Goal: Information Seeking & Learning: Learn about a topic

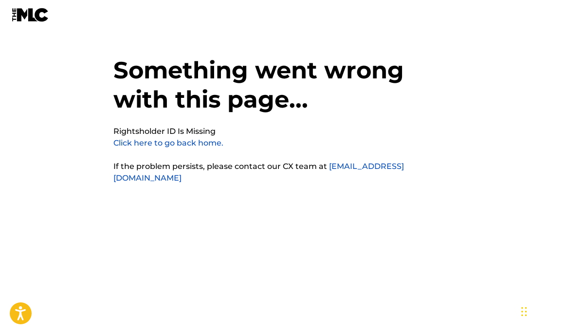
click at [166, 144] on link "Click here to go back home." at bounding box center [168, 142] width 110 height 9
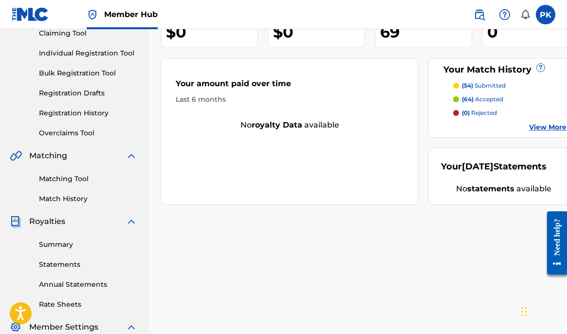
scroll to position [131, 2]
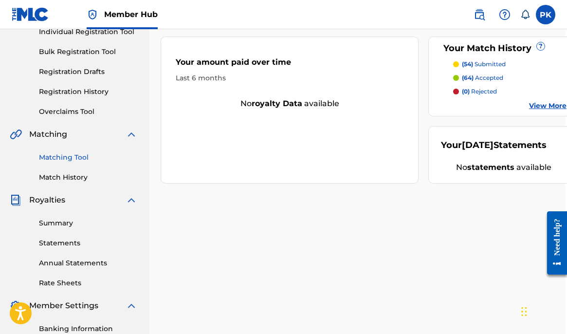
click at [68, 159] on link "Matching Tool" at bounding box center [88, 157] width 98 height 10
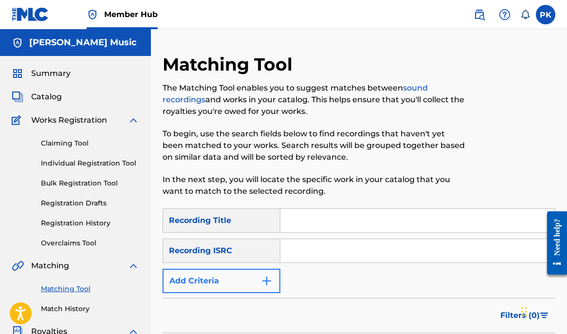
click at [211, 277] on button "Add Criteria" at bounding box center [221, 281] width 118 height 24
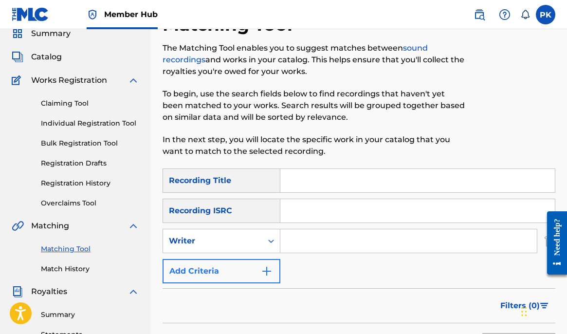
scroll to position [52, 0]
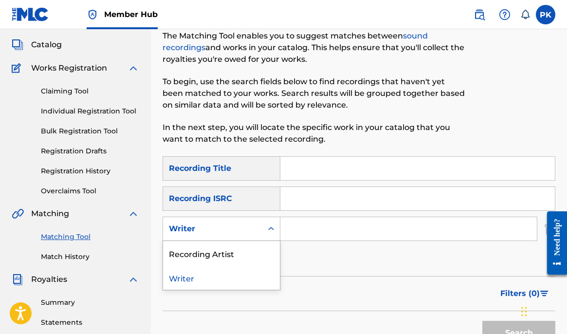
click at [212, 233] on div "Writer" at bounding box center [213, 229] width 88 height 12
click at [205, 252] on div "Recording Artist" at bounding box center [221, 253] width 117 height 24
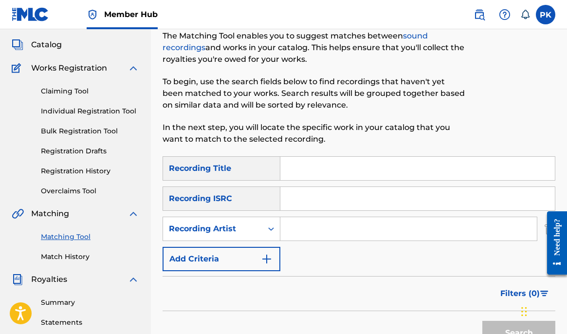
click at [294, 229] on input "Search Form" at bounding box center [408, 228] width 256 height 23
type input "Splitsville"
click at [519, 333] on button "Search" at bounding box center [518, 333] width 73 height 24
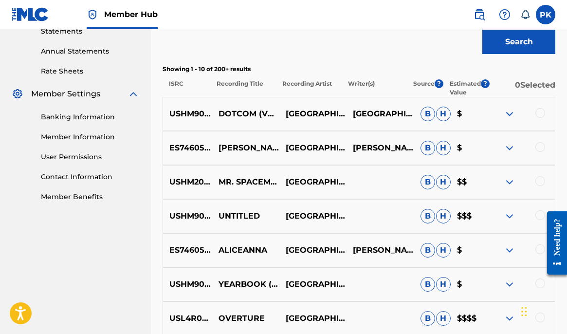
scroll to position [342, 0]
click at [465, 215] on p "$$$" at bounding box center [468, 217] width 37 height 12
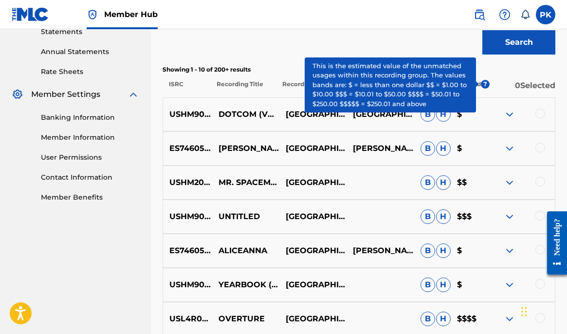
click at [484, 82] on span "?" at bounding box center [485, 84] width 9 height 9
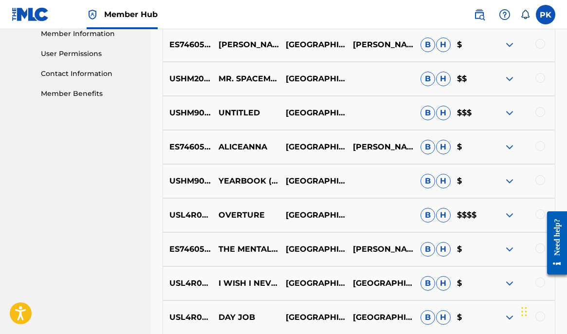
scroll to position [437, 0]
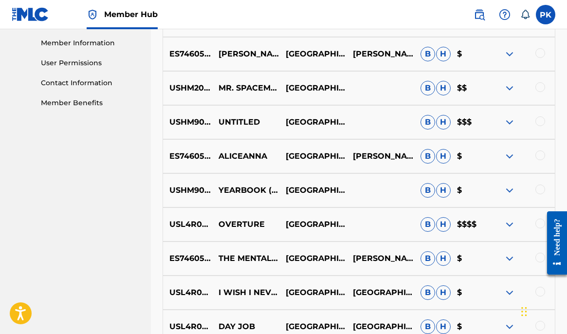
click at [511, 50] on img at bounding box center [509, 54] width 12 height 12
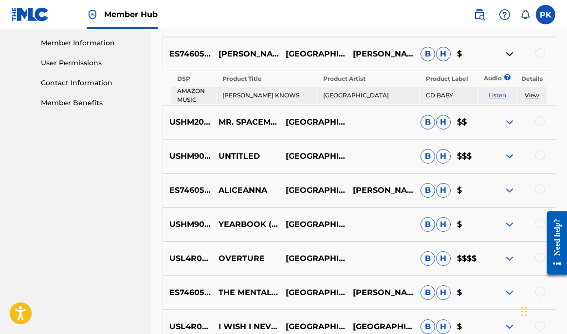
click at [510, 53] on img at bounding box center [509, 54] width 12 height 12
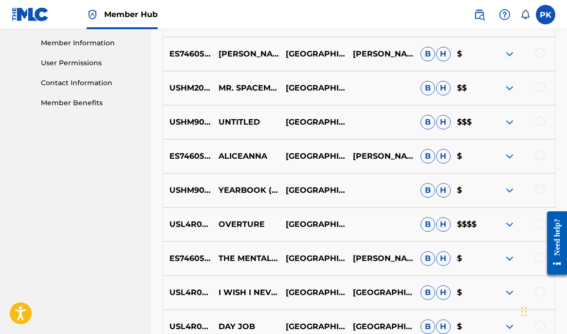
click at [509, 120] on img at bounding box center [509, 122] width 12 height 12
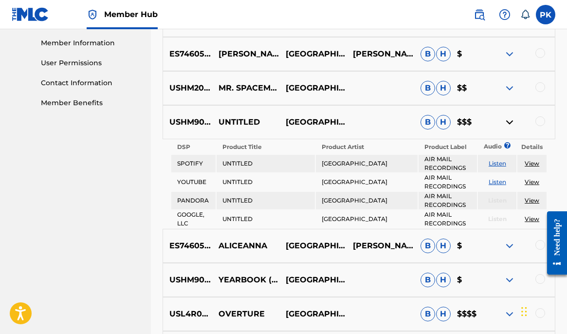
click at [509, 121] on img at bounding box center [509, 122] width 12 height 12
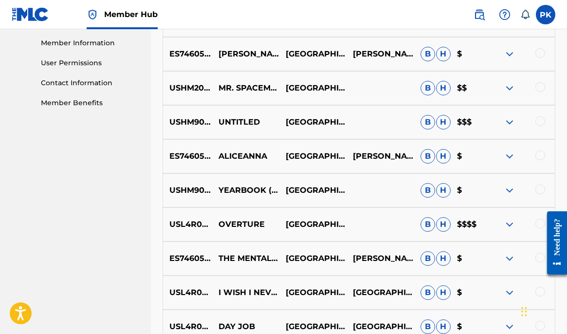
click at [508, 224] on img at bounding box center [509, 224] width 12 height 12
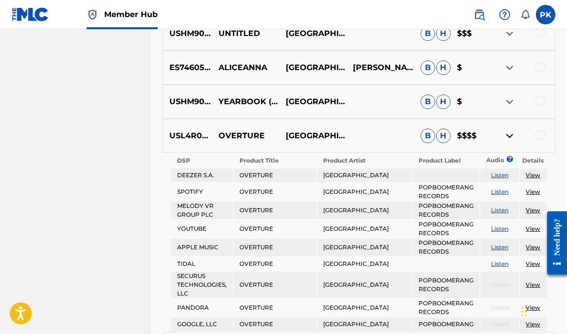
scroll to position [555, 0]
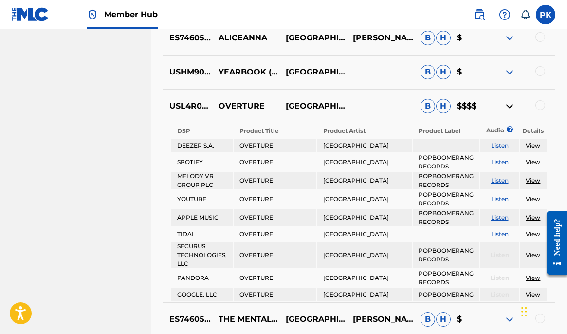
click at [510, 103] on img at bounding box center [509, 106] width 12 height 12
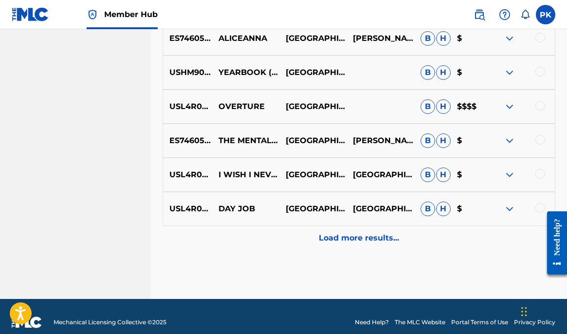
scroll to position [551, 0]
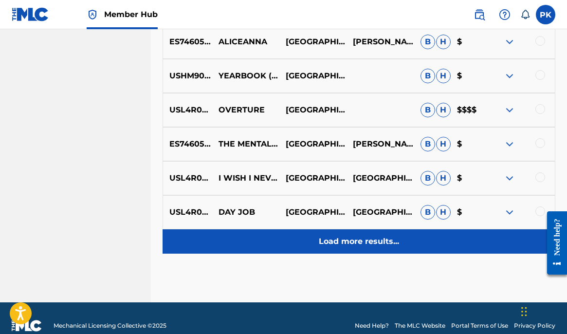
click at [384, 240] on p "Load more results..." at bounding box center [359, 241] width 80 height 12
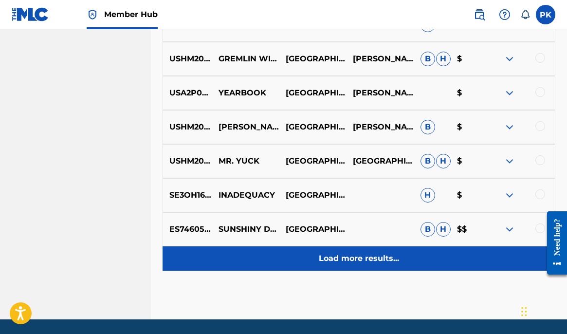
click at [372, 255] on p "Load more results..." at bounding box center [359, 258] width 80 height 12
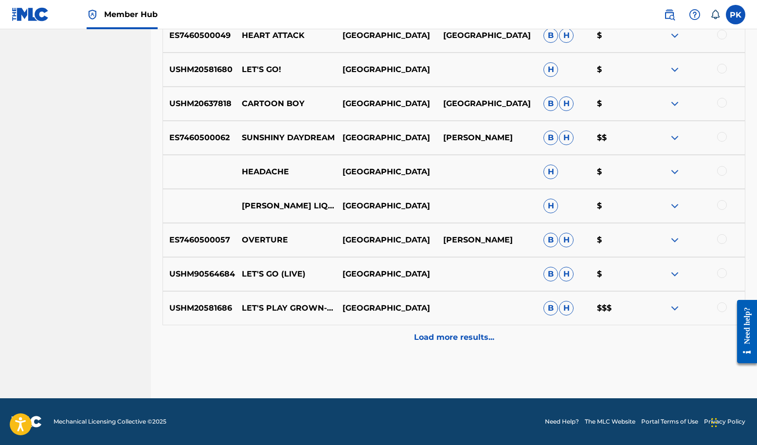
scroll to position [1399, 0]
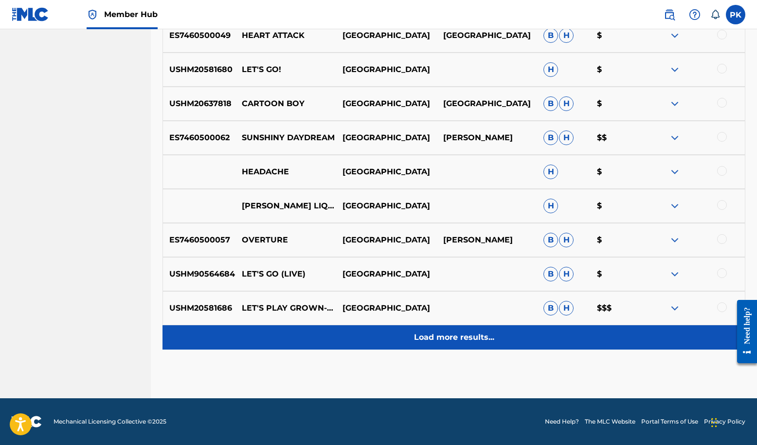
click at [433, 331] on p "Load more results..." at bounding box center [454, 337] width 80 height 12
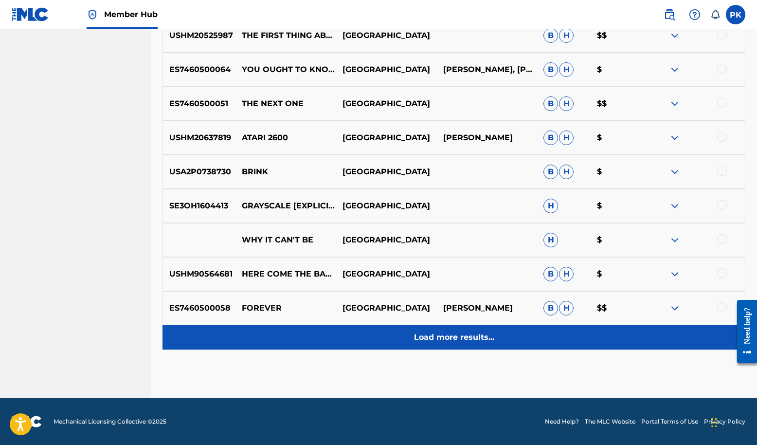
click at [444, 331] on p "Load more results..." at bounding box center [454, 337] width 80 height 12
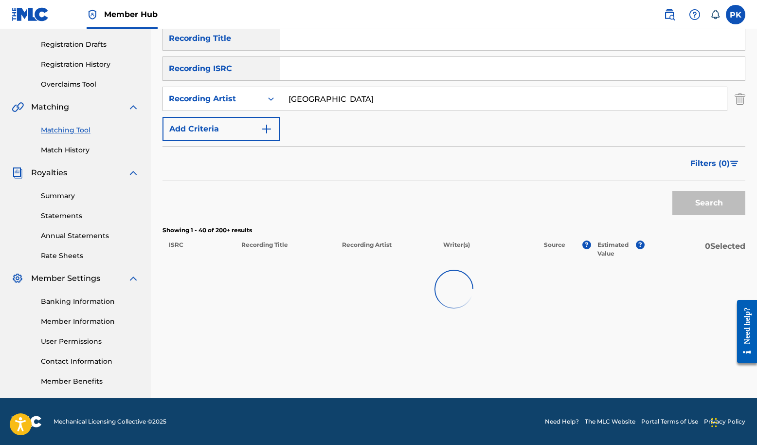
scroll to position [236, 0]
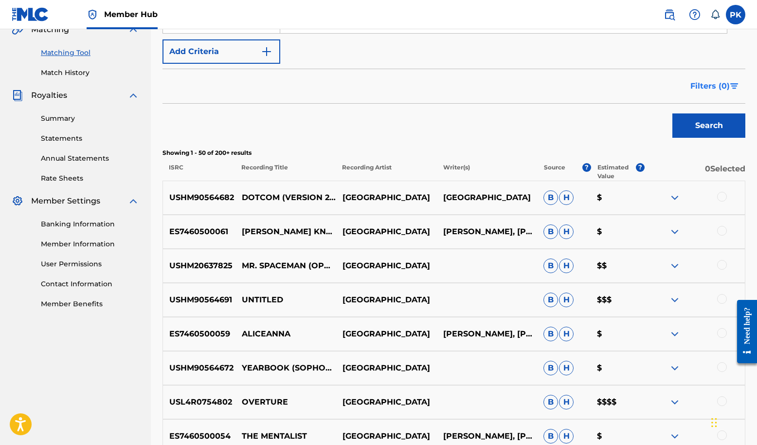
click at [566, 92] on span "Filters ( 0 )" at bounding box center [709, 86] width 39 height 12
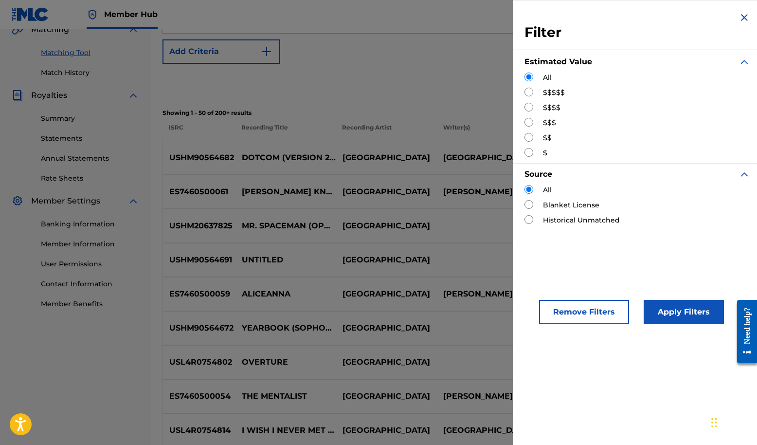
click at [524, 96] on input "Search Form" at bounding box center [528, 92] width 9 height 9
radio input "true"
click at [566, 324] on button "Apply Filters" at bounding box center [684, 312] width 80 height 24
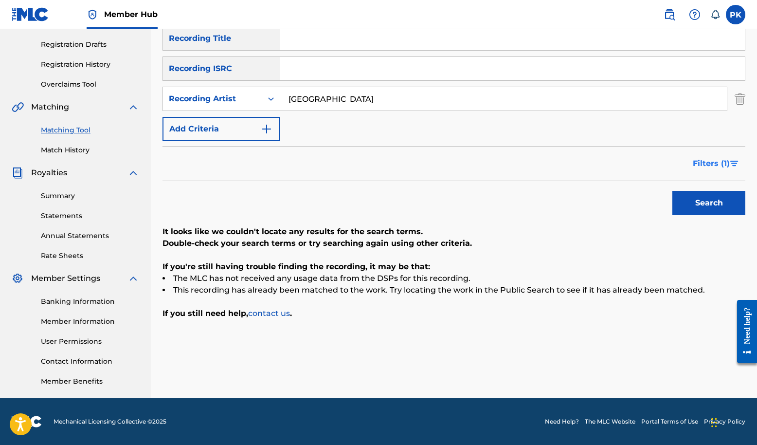
click at [566, 158] on span "Filters ( 1 )" at bounding box center [711, 164] width 37 height 12
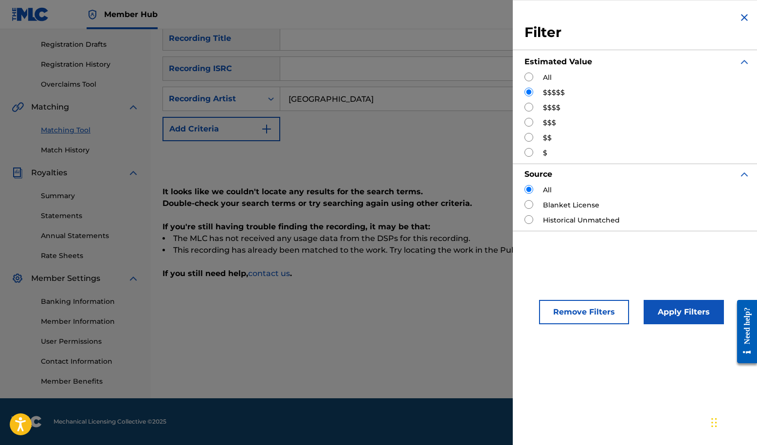
click at [524, 96] on input "Search Form" at bounding box center [528, 92] width 9 height 9
click at [524, 111] on input "Search Form" at bounding box center [528, 107] width 9 height 9
radio input "true"
click at [566, 324] on button "Apply Filters" at bounding box center [684, 312] width 80 height 24
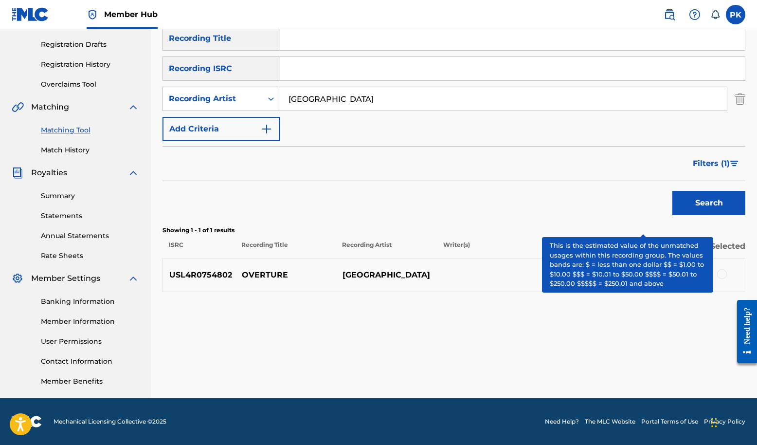
click at [566, 240] on span "?" at bounding box center [640, 244] width 9 height 9
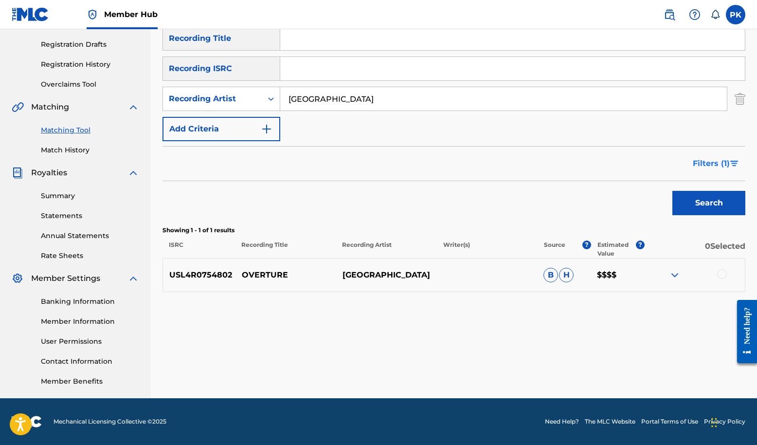
click at [566, 158] on span "Filters ( 1 )" at bounding box center [711, 164] width 37 height 12
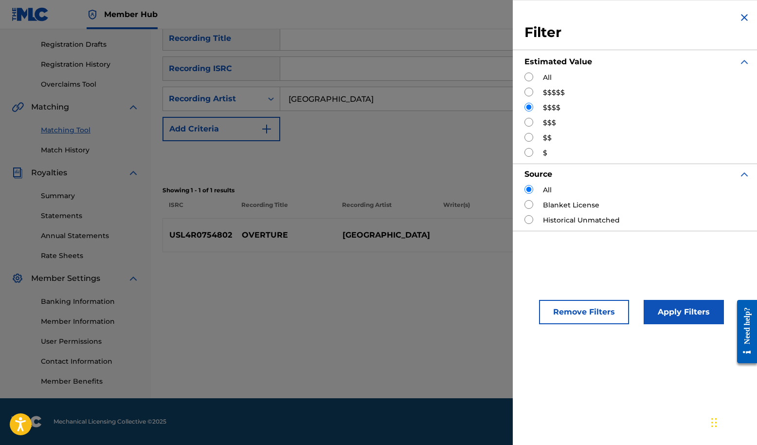
click at [524, 111] on input "Search Form" at bounding box center [528, 107] width 9 height 9
click at [524, 126] on input "Search Form" at bounding box center [528, 122] width 9 height 9
radio input "true"
click at [566, 324] on button "Apply Filters" at bounding box center [684, 312] width 80 height 24
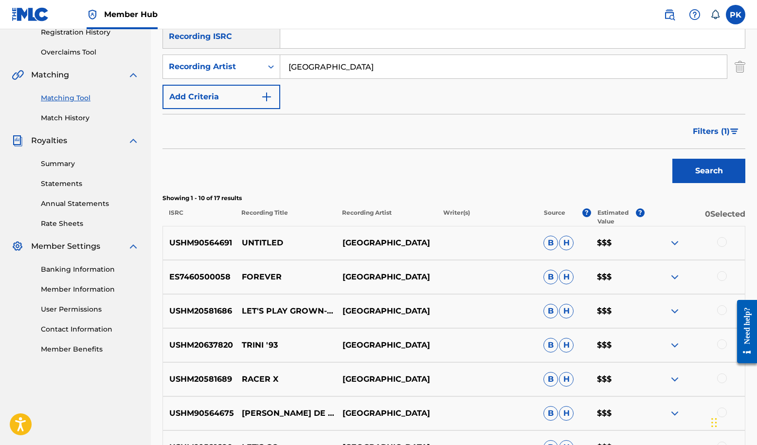
scroll to position [186, 0]
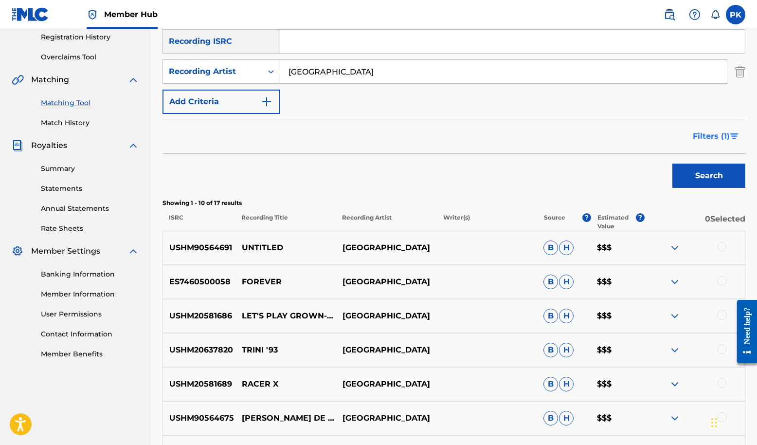
click at [566, 142] on span "Filters ( 1 )" at bounding box center [711, 136] width 37 height 12
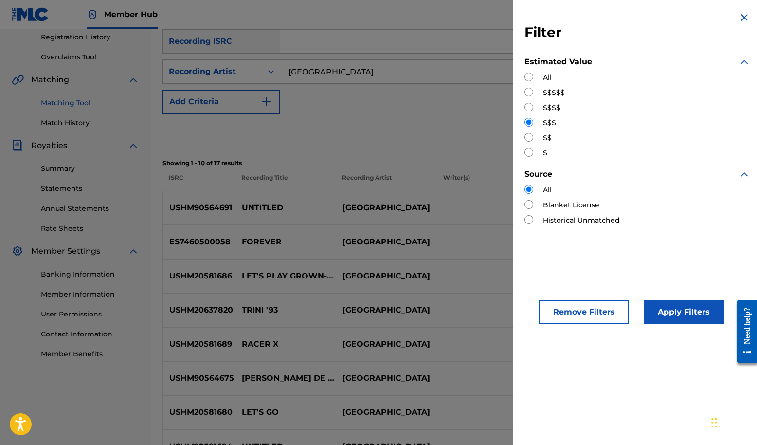
click at [524, 142] on input "Search Form" at bounding box center [528, 137] width 9 height 9
radio input "true"
click at [566, 324] on button "Apply Filters" at bounding box center [684, 312] width 80 height 24
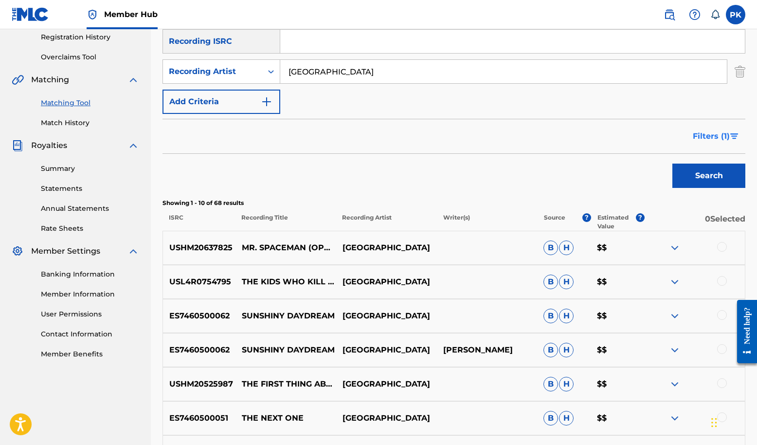
click at [566, 142] on span "Filters ( 1 )" at bounding box center [711, 136] width 37 height 12
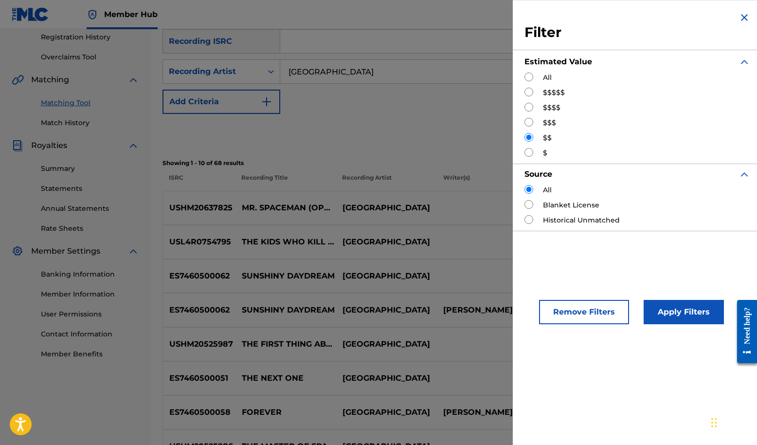
click at [524, 157] on input "Search Form" at bounding box center [528, 152] width 9 height 9
radio input "true"
click at [566, 324] on button "Apply Filters" at bounding box center [684, 312] width 80 height 24
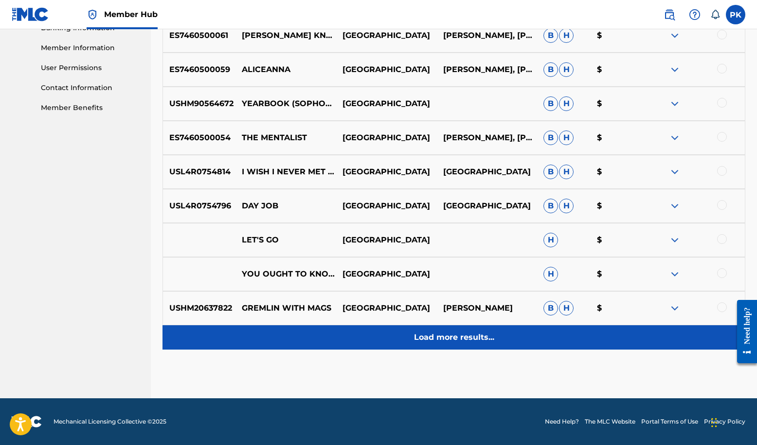
click at [479, 331] on p "Load more results..." at bounding box center [454, 337] width 80 height 12
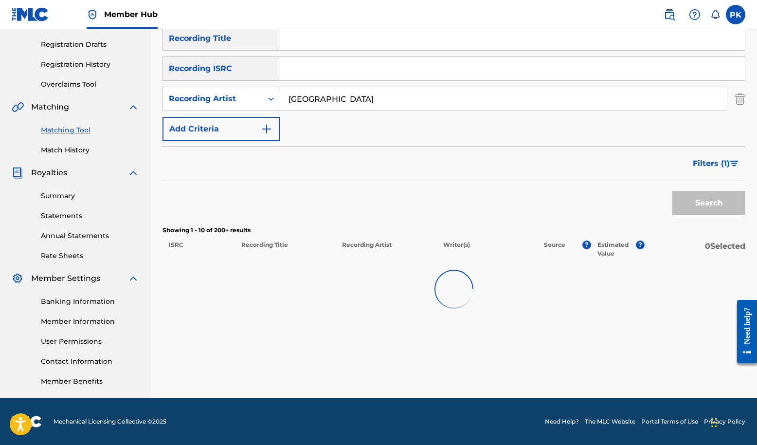
scroll to position [236, 0]
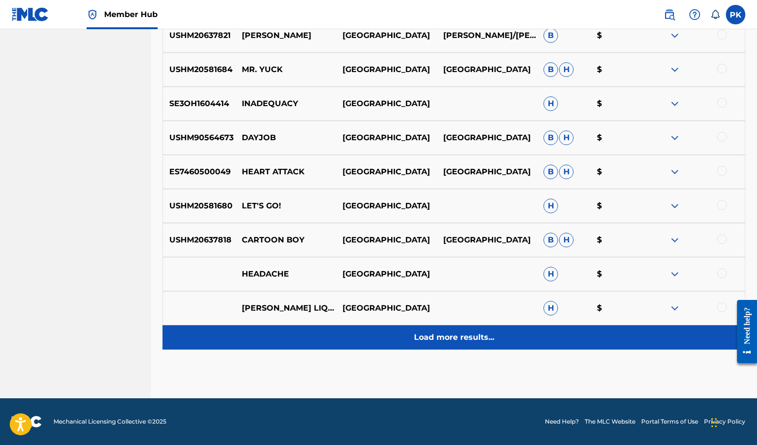
click at [479, 331] on p "Load more results..." at bounding box center [454, 337] width 80 height 12
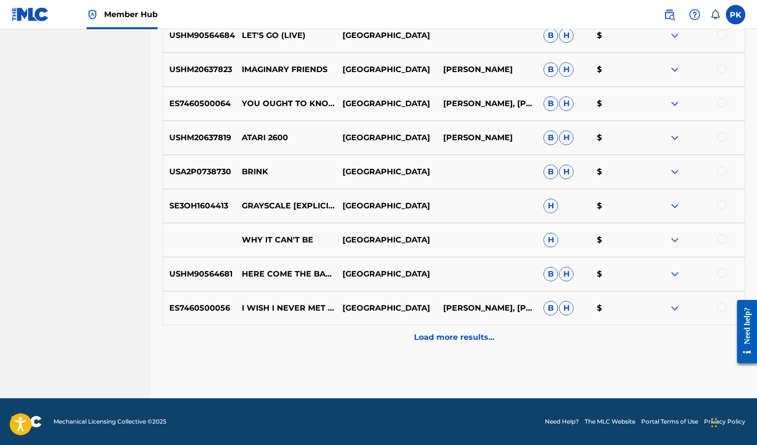
click at [479, 331] on p "Load more results..." at bounding box center [454, 337] width 80 height 12
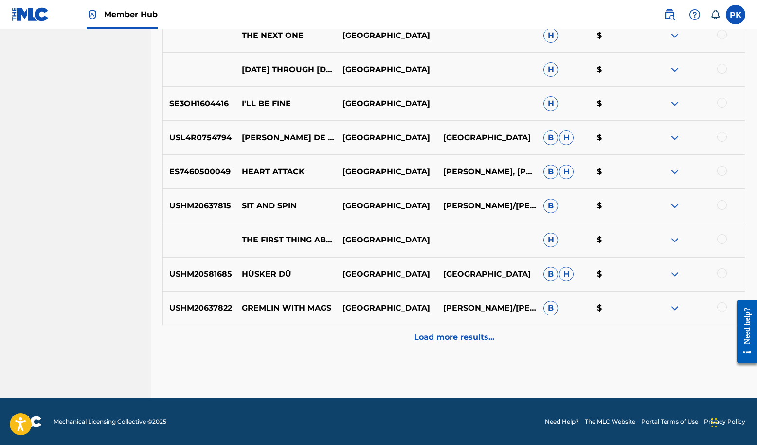
click at [479, 331] on p "Load more results..." at bounding box center [454, 337] width 80 height 12
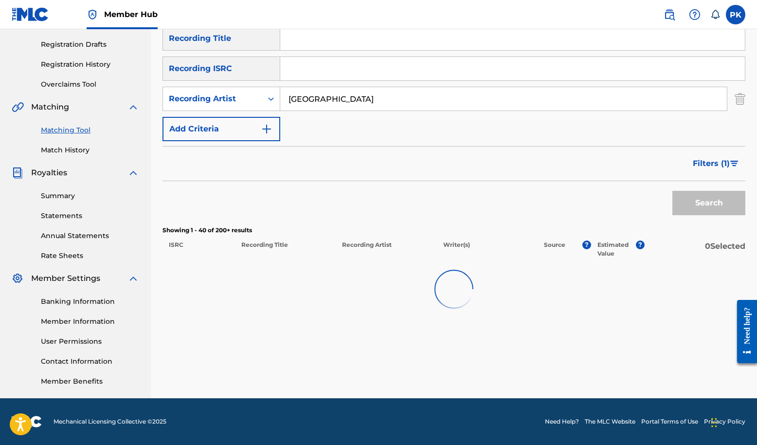
scroll to position [1808, 0]
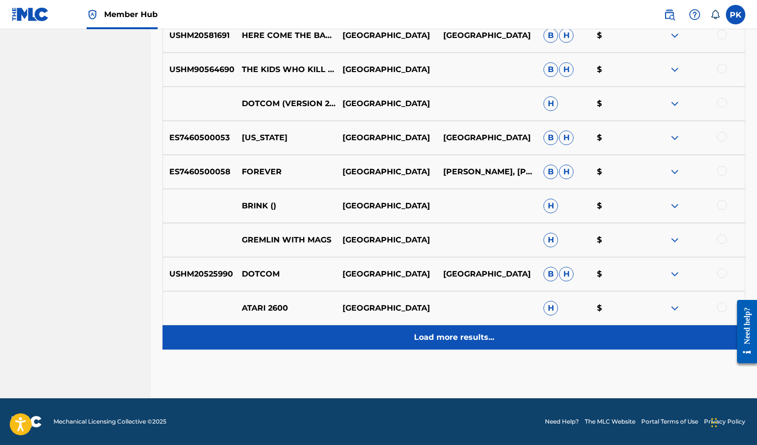
click at [479, 331] on p "Load more results..." at bounding box center [454, 337] width 80 height 12
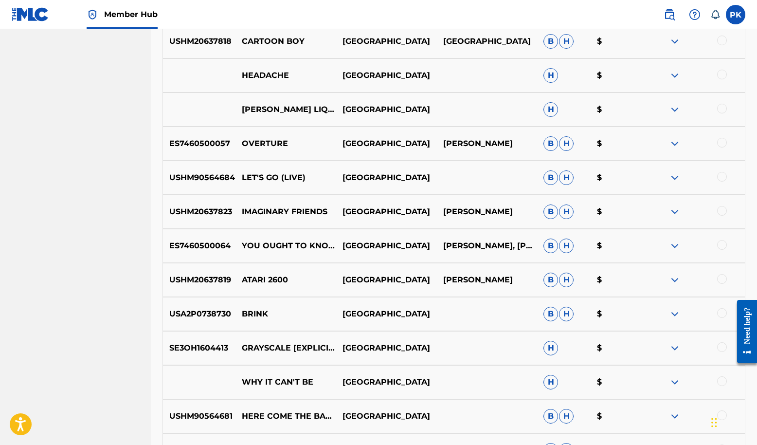
scroll to position [971, 0]
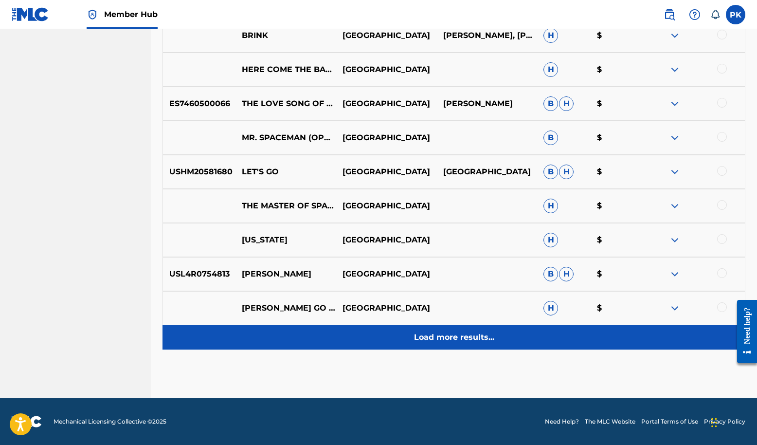
click at [438, 331] on p "Load more results..." at bounding box center [454, 337] width 80 height 12
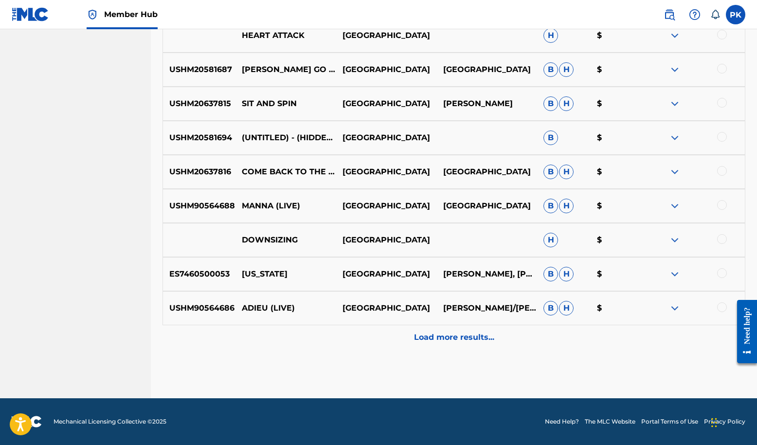
click at [438, 331] on p "Load more results..." at bounding box center [454, 337] width 80 height 12
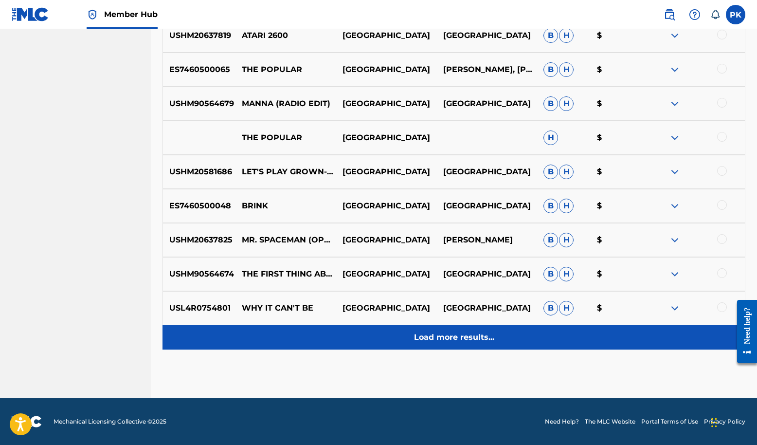
click at [450, 325] on div "Load more results..." at bounding box center [453, 337] width 583 height 24
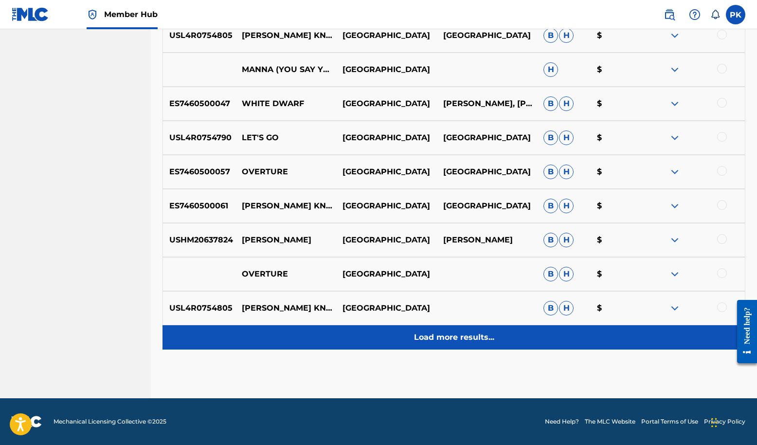
click at [454, 331] on p "Load more results..." at bounding box center [454, 337] width 80 height 12
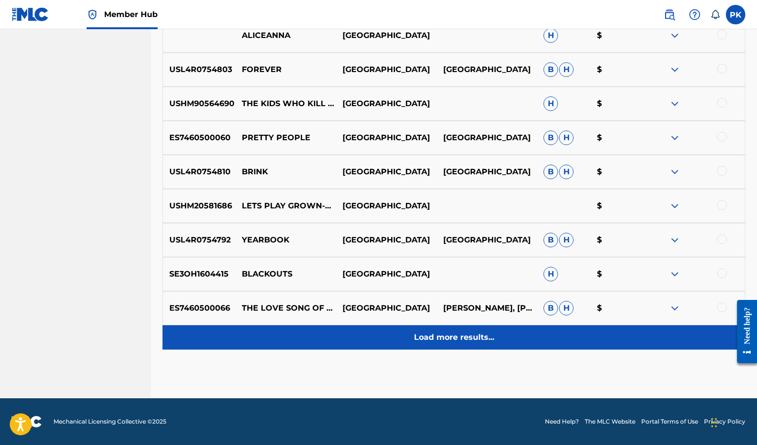
click at [454, 331] on p "Load more results..." at bounding box center [454, 337] width 80 height 12
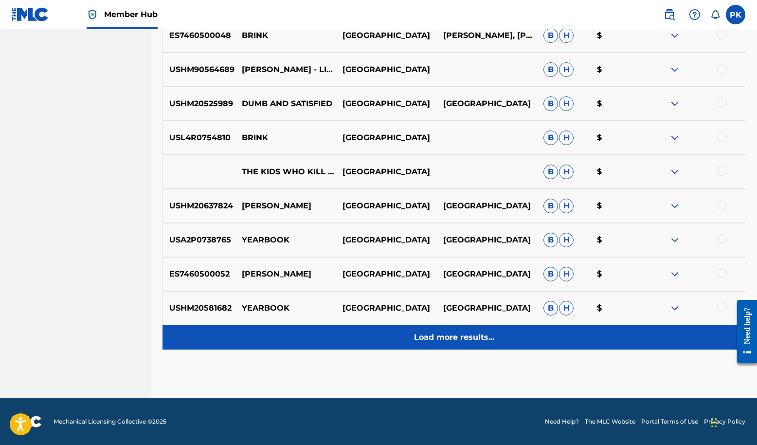
scroll to position [4668, 0]
click at [454, 331] on p "Load more results..." at bounding box center [454, 337] width 80 height 12
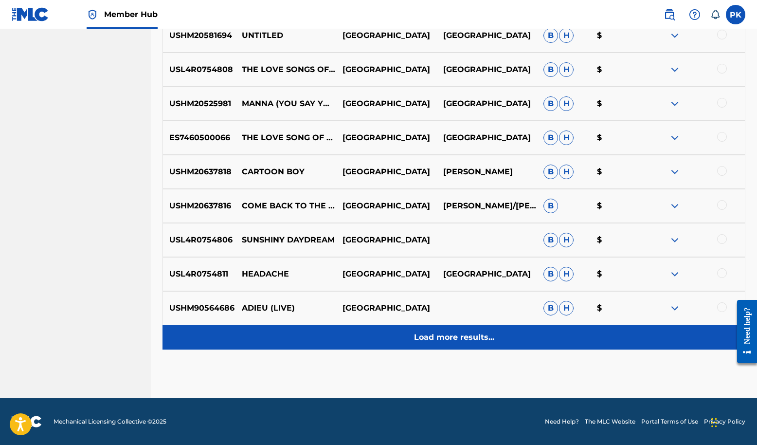
click at [454, 331] on p "Load more results..." at bounding box center [454, 337] width 80 height 12
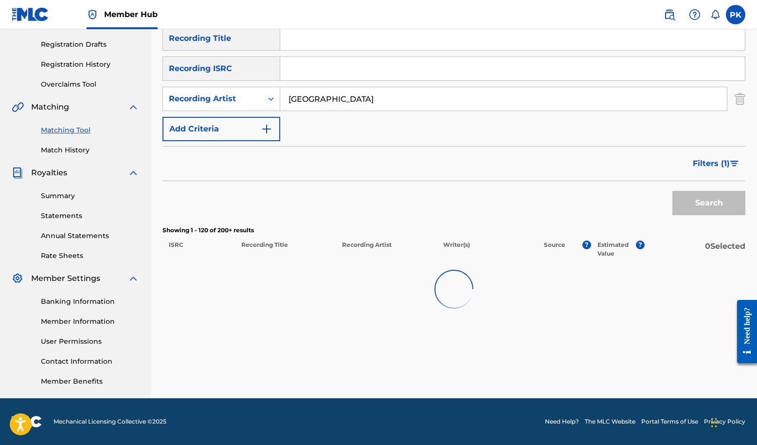
scroll to position [236, 0]
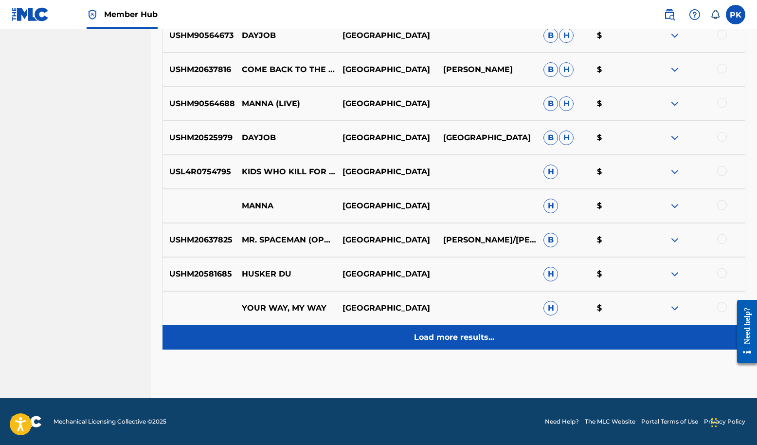
click at [454, 331] on p "Load more results..." at bounding box center [454, 337] width 80 height 12
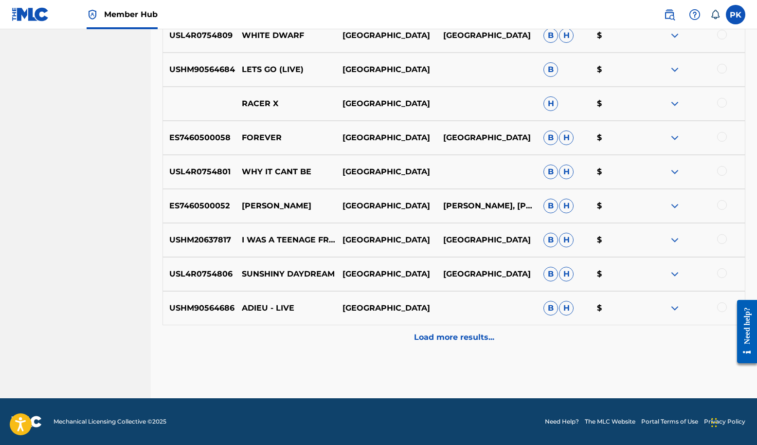
click at [454, 331] on p "Load more results..." at bounding box center [454, 337] width 80 height 12
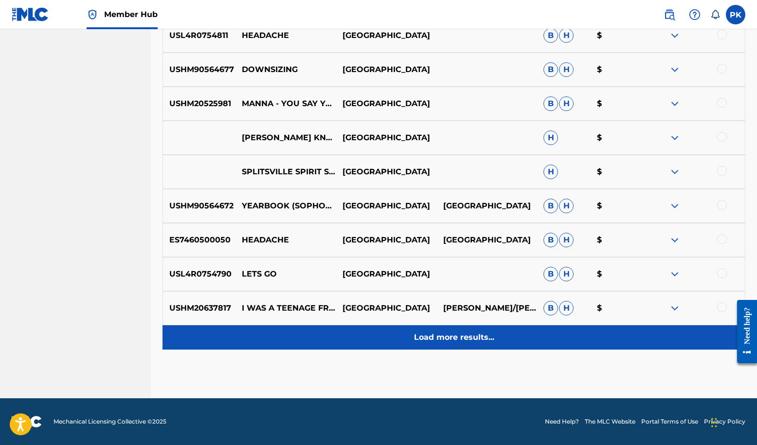
click at [454, 331] on p "Load more results..." at bounding box center [454, 337] width 80 height 12
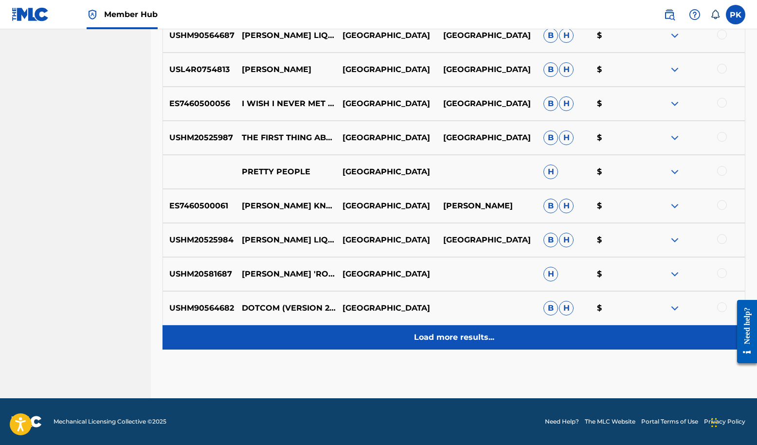
click at [452, 331] on p "Load more results..." at bounding box center [454, 337] width 80 height 12
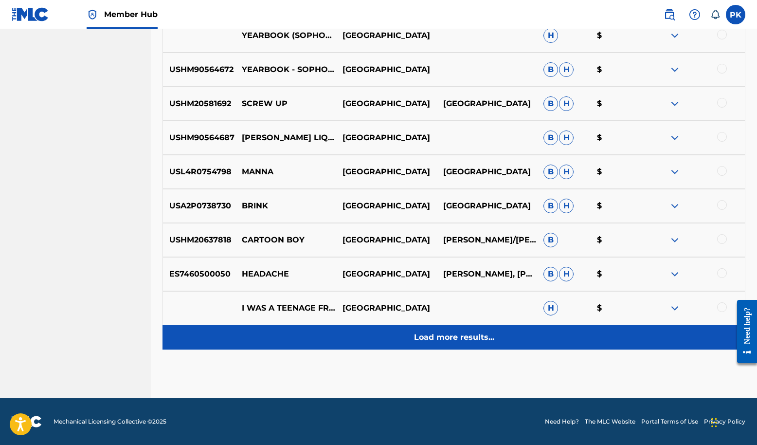
click at [452, 331] on p "Load more results..." at bounding box center [454, 337] width 80 height 12
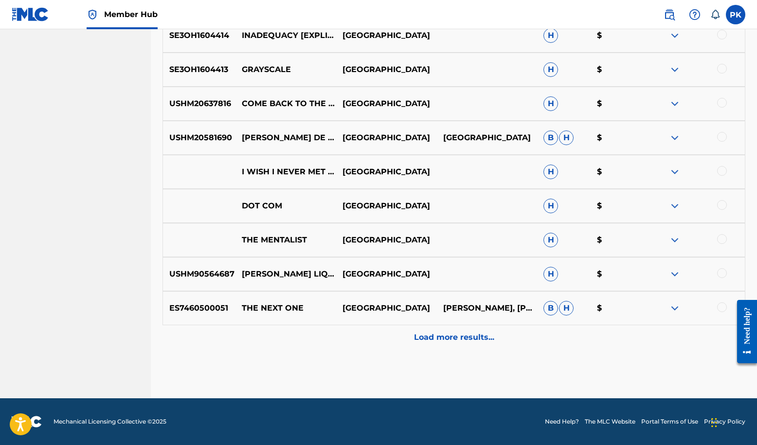
click at [452, 331] on p "Load more results..." at bounding box center [454, 337] width 80 height 12
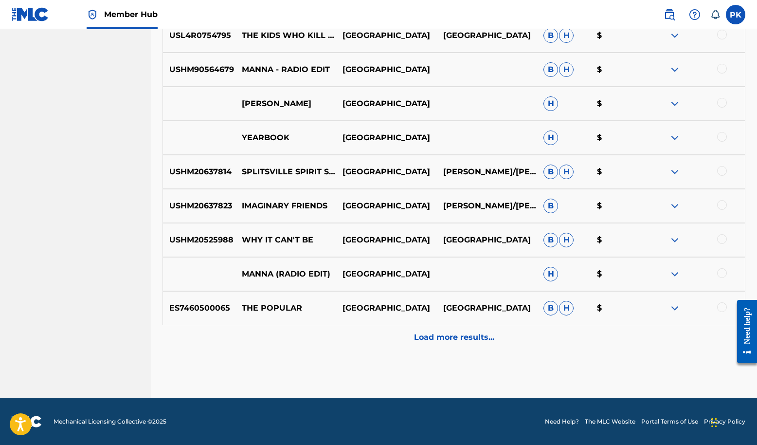
click at [452, 331] on p "Load more results..." at bounding box center [454, 337] width 80 height 12
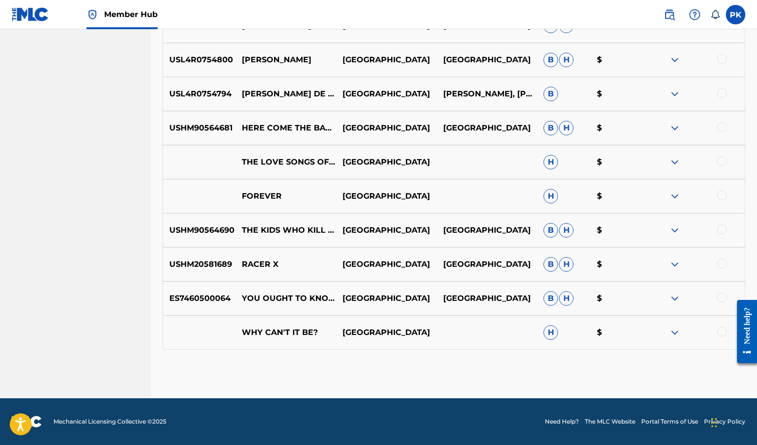
scroll to position [8316, 0]
click at [566, 326] on div at bounding box center [722, 331] width 10 height 10
click at [566, 292] on div at bounding box center [722, 297] width 10 height 10
click at [566, 247] on div "USHM20581689 RACER X SPLITSVILLE SPLITSVILLE B H $" at bounding box center [453, 264] width 583 height 34
click at [566, 224] on div at bounding box center [722, 229] width 10 height 10
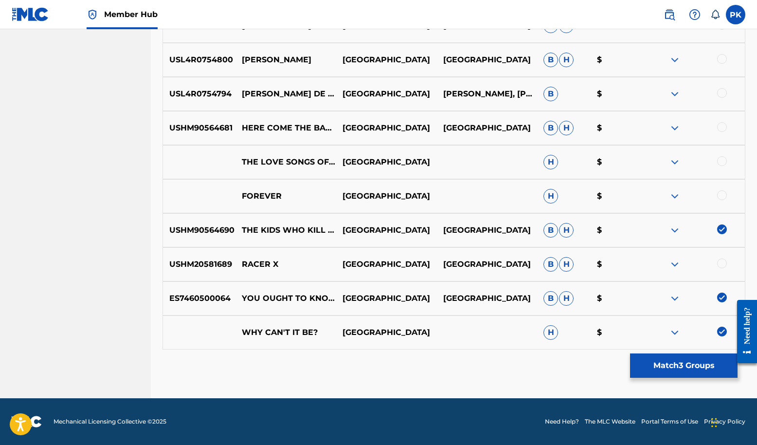
click at [566, 258] on div at bounding box center [722, 263] width 10 height 10
click at [566, 190] on div at bounding box center [722, 195] width 10 height 10
click at [566, 156] on div at bounding box center [722, 161] width 10 height 10
click at [566, 122] on div at bounding box center [722, 127] width 10 height 10
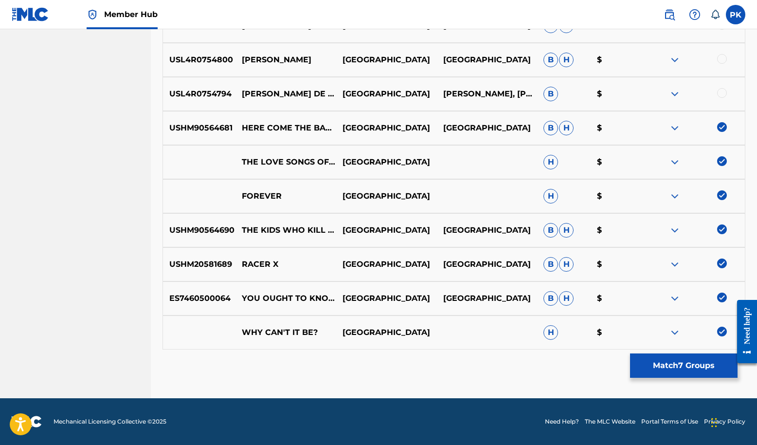
click at [566, 98] on div at bounding box center [722, 93] width 10 height 10
click at [566, 64] on div at bounding box center [722, 59] width 10 height 10
click at [566, 30] on div at bounding box center [722, 25] width 10 height 10
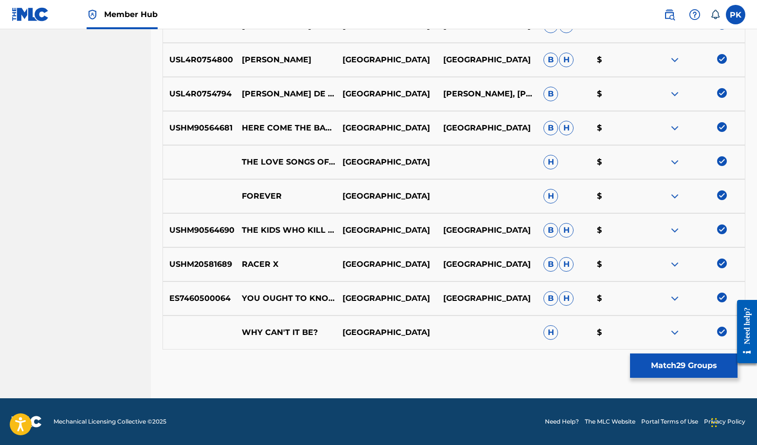
scroll to position [7090, 0]
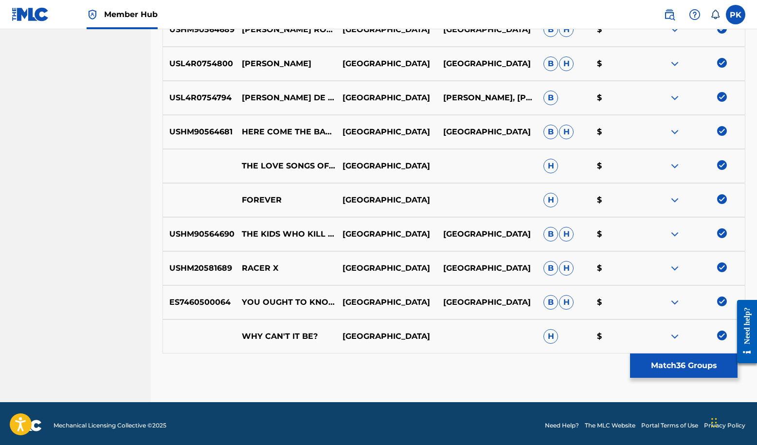
scroll to position [6869, 0]
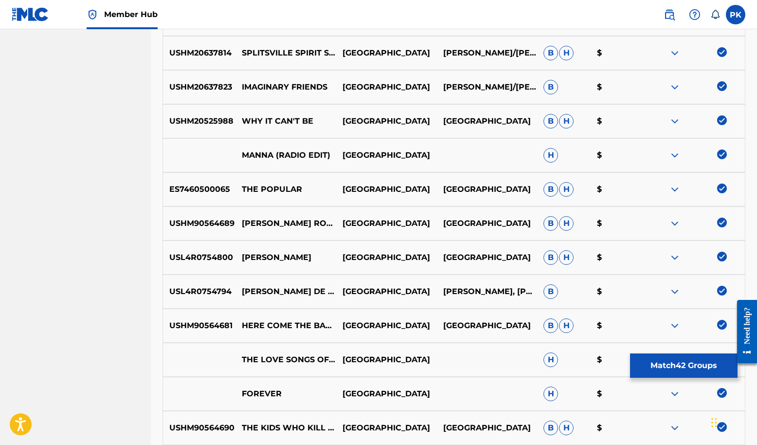
scroll to position [6678, 0]
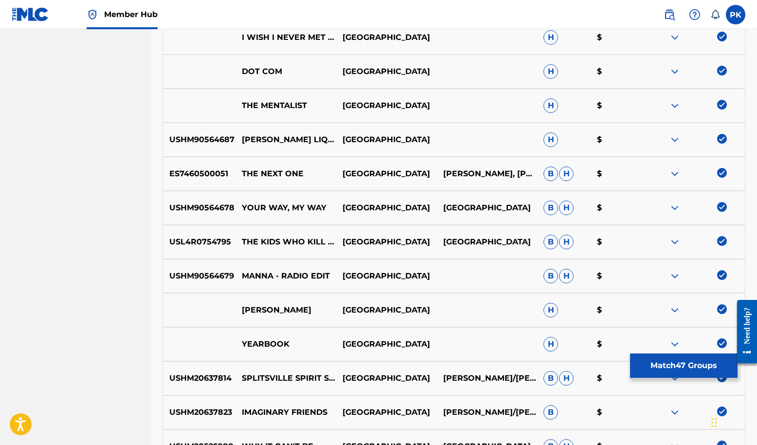
scroll to position [6343, 0]
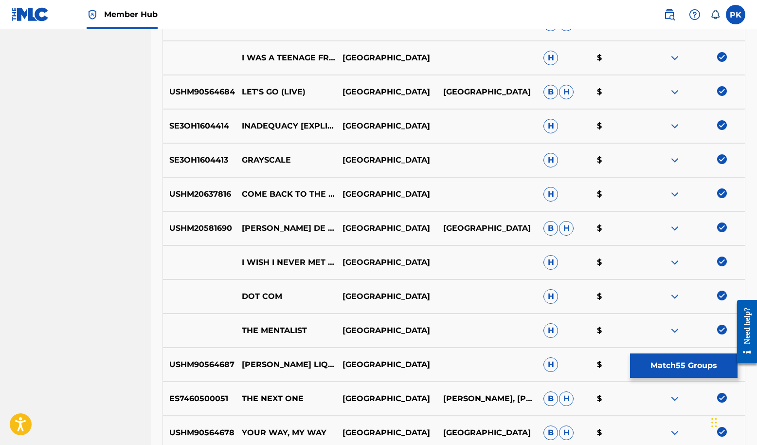
scroll to position [6116, 0]
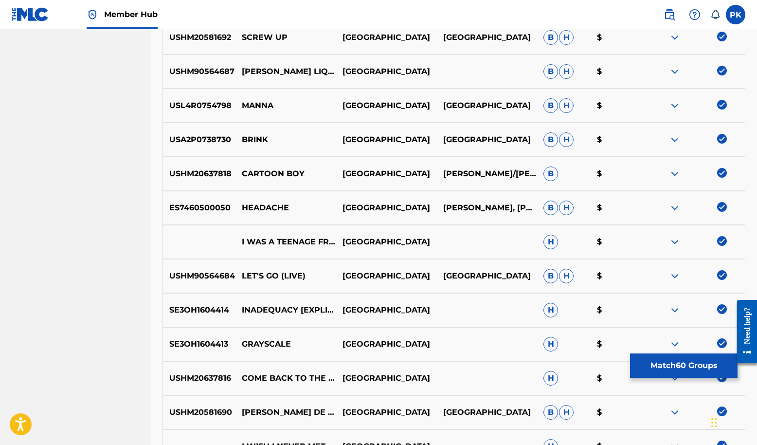
scroll to position [5945, 0]
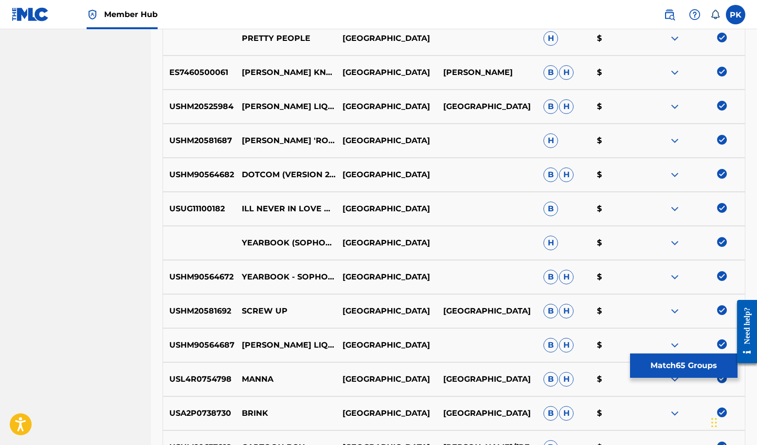
scroll to position [5648, 0]
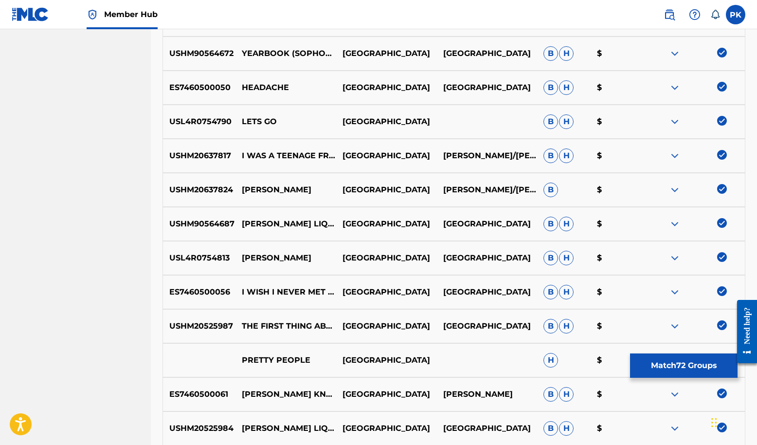
scroll to position [5347, 0]
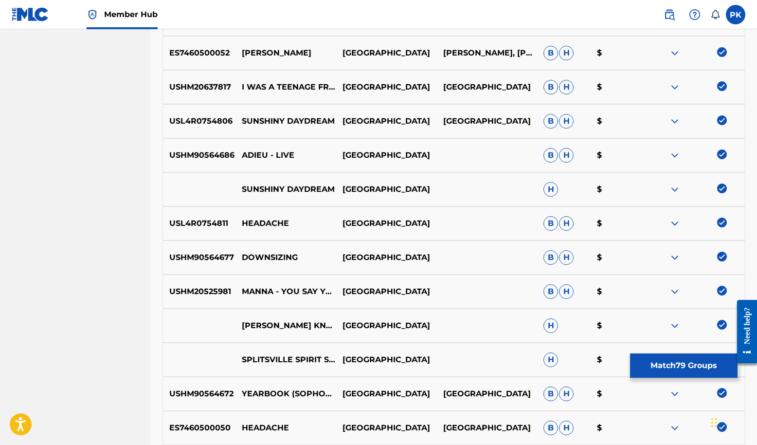
scroll to position [5003, 0]
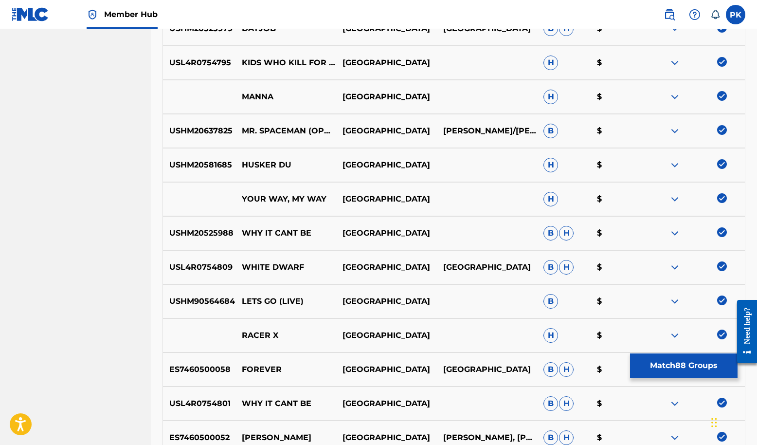
scroll to position [4641, 0]
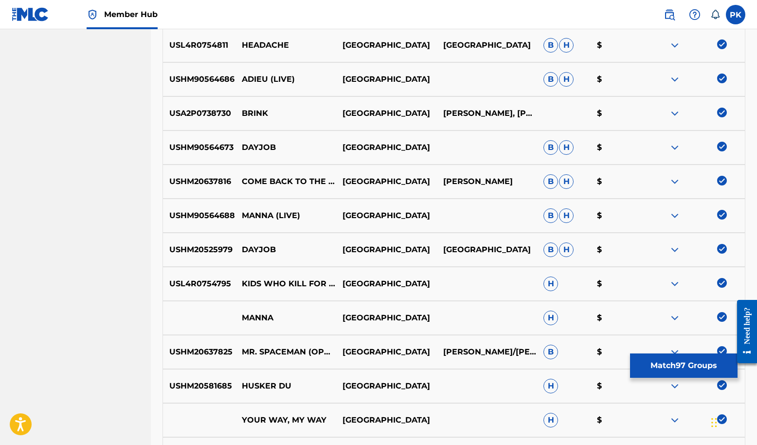
scroll to position [4402, 0]
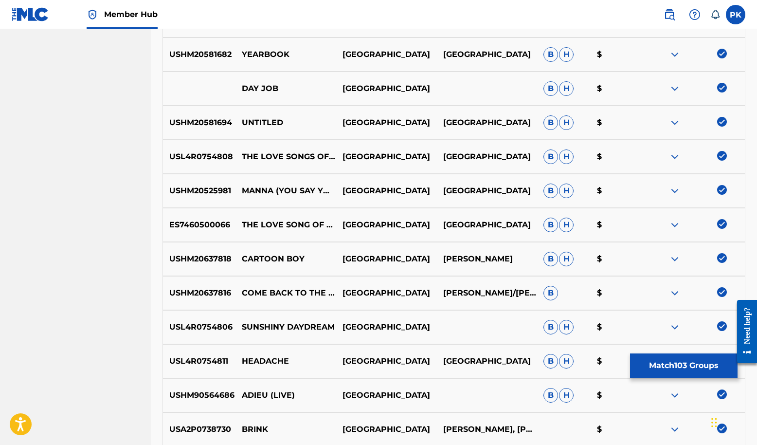
scroll to position [4057, 0]
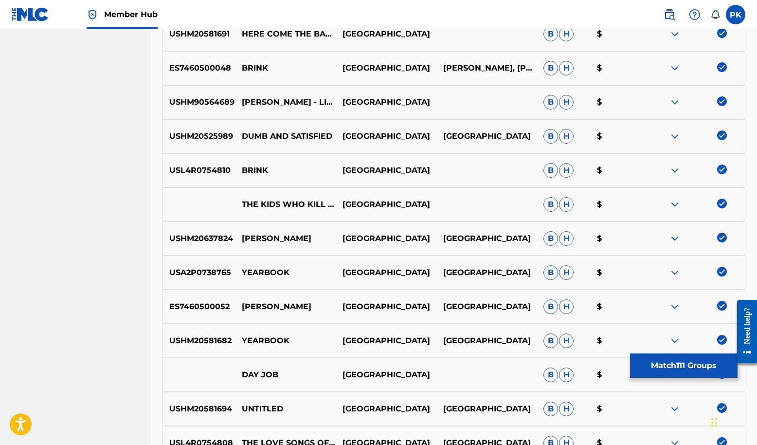
scroll to position [3754, 0]
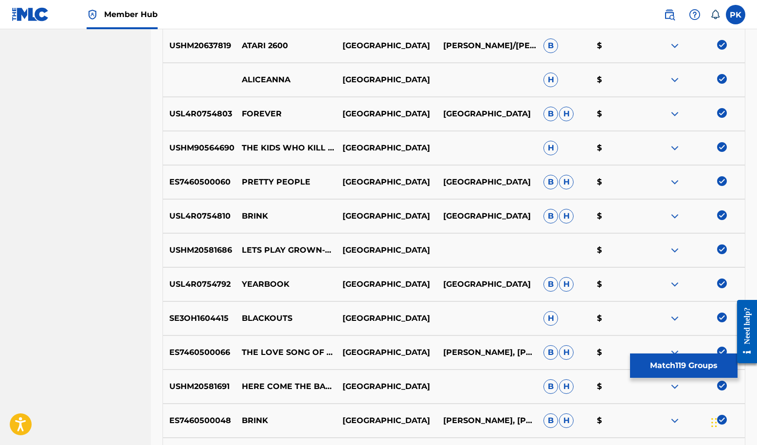
scroll to position [3448, 0]
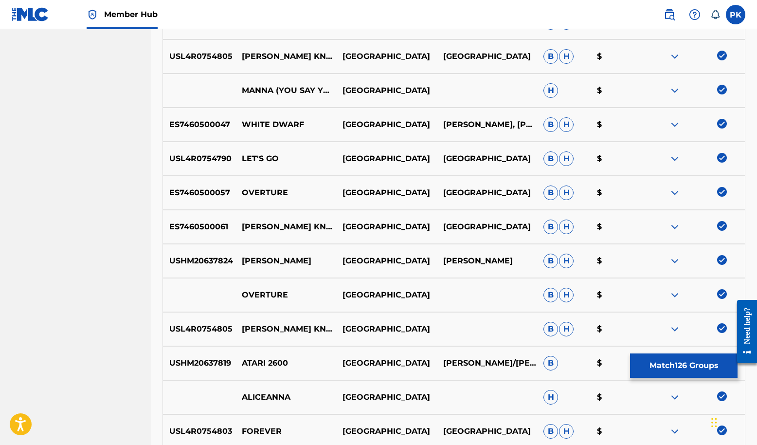
scroll to position [3117, 0]
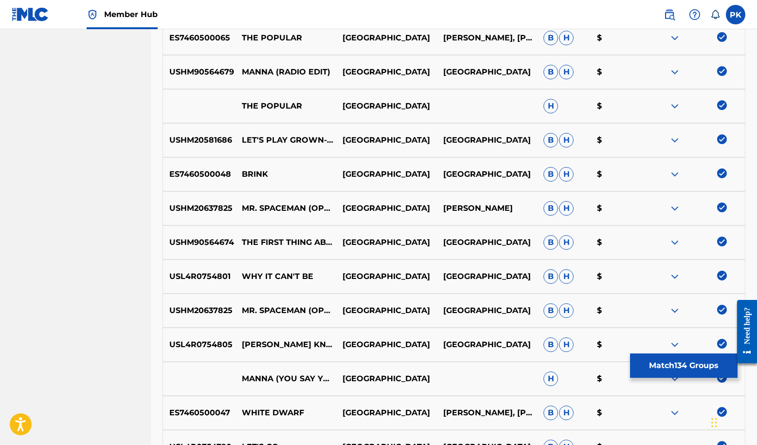
scroll to position [2843, 0]
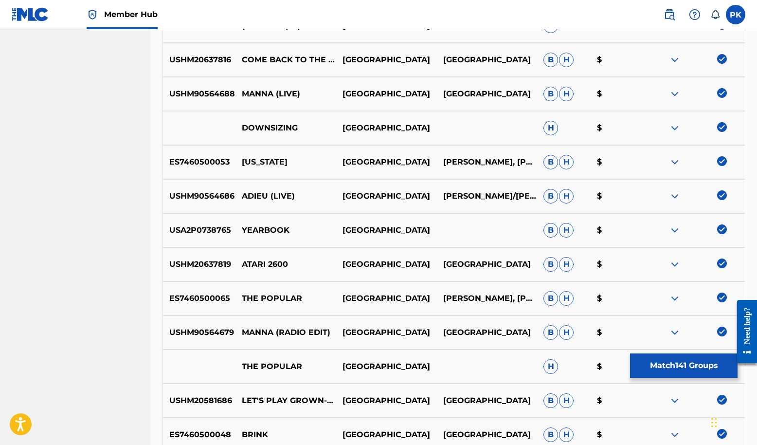
scroll to position [2585, 0]
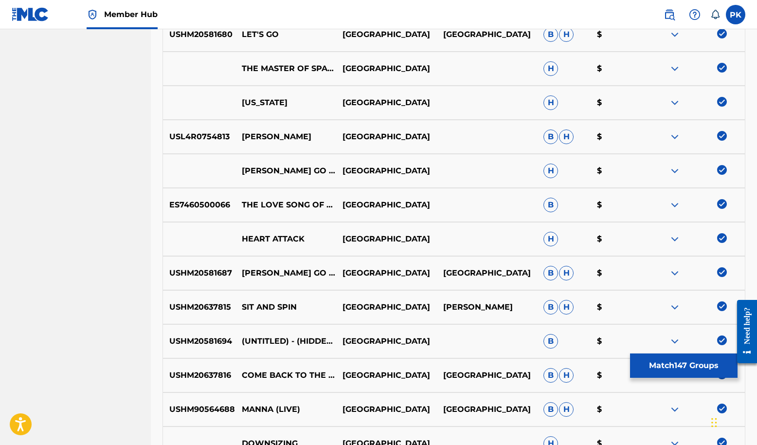
scroll to position [2269, 0]
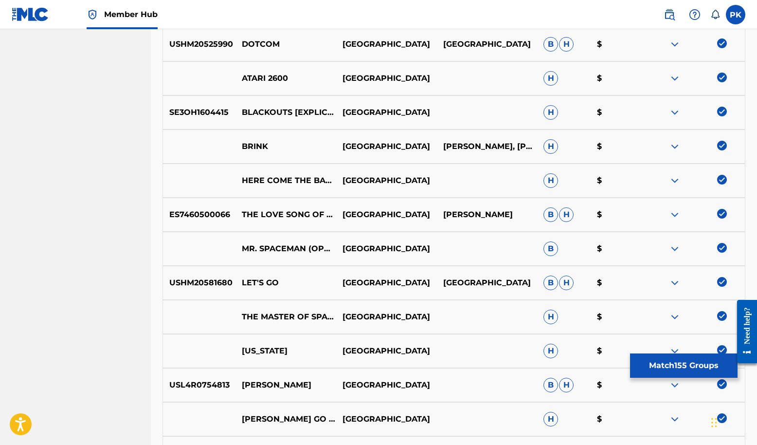
scroll to position [1983, 0]
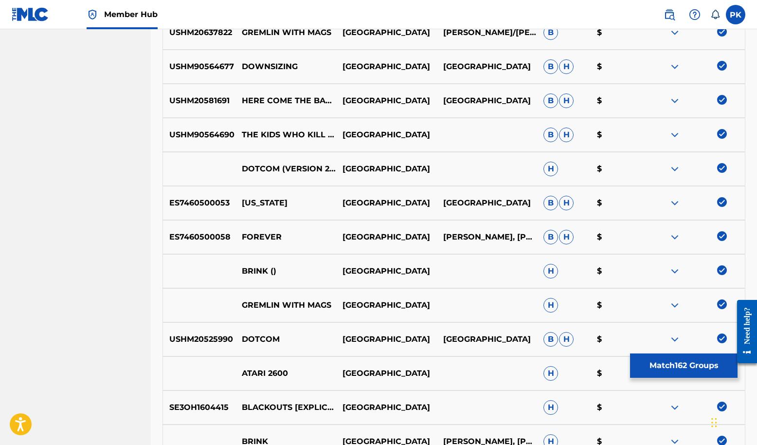
scroll to position [1725, 0]
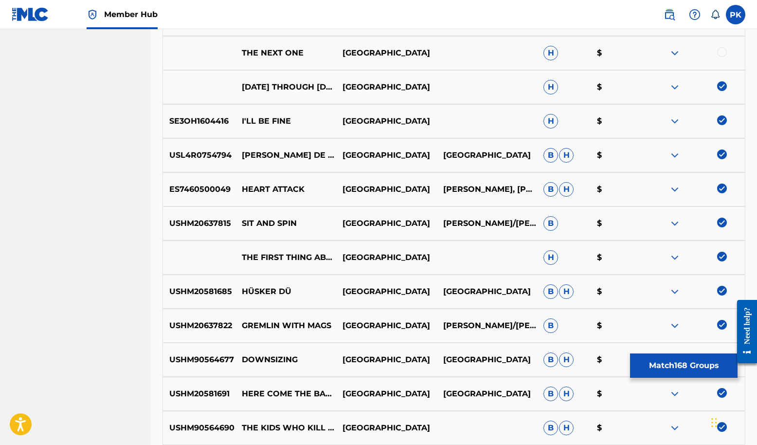
scroll to position [1436, 0]
click at [566, 57] on div at bounding box center [722, 52] width 10 height 10
click at [566, 23] on div at bounding box center [722, 18] width 10 height 10
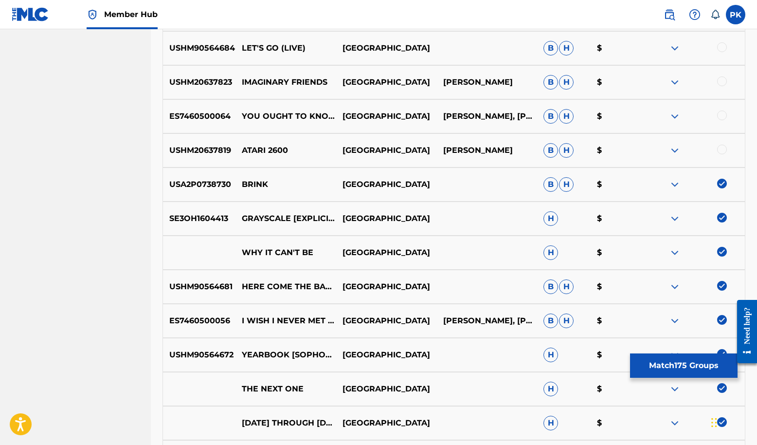
scroll to position [1100, 0]
click at [566, 154] on div at bounding box center [722, 149] width 10 height 10
click at [566, 120] on div at bounding box center [722, 115] width 10 height 10
click at [566, 86] on div at bounding box center [722, 81] width 10 height 10
click at [566, 52] on div at bounding box center [722, 47] width 10 height 10
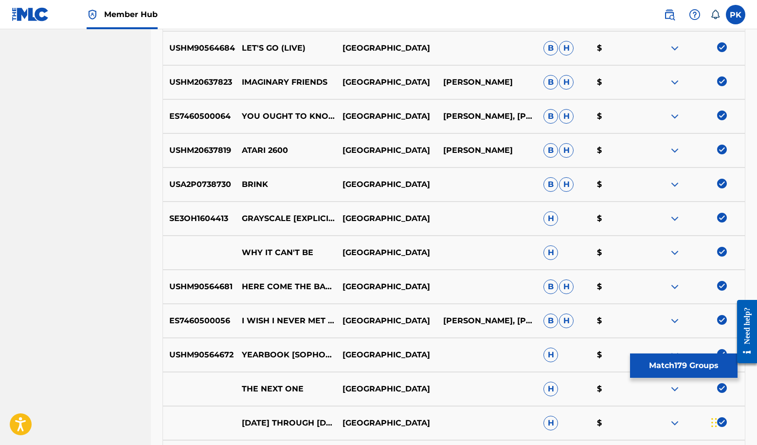
click at [566, 18] on div at bounding box center [722, 13] width 10 height 10
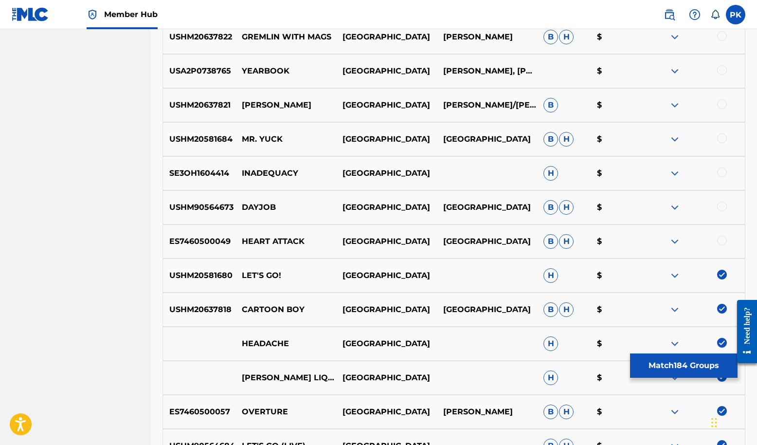
scroll to position [716, 0]
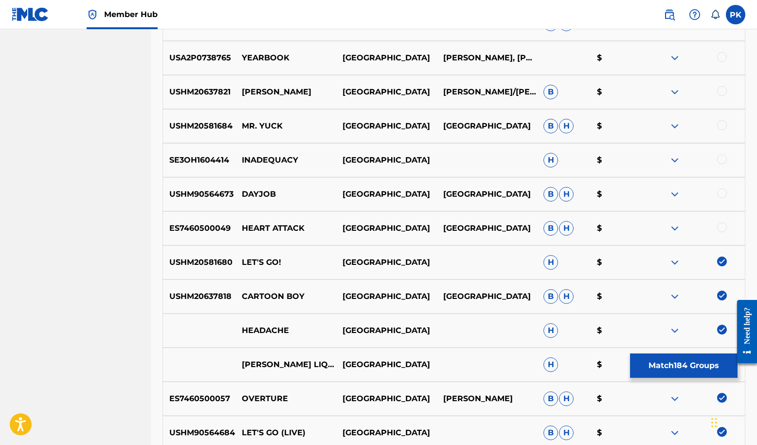
click at [566, 232] on div at bounding box center [722, 227] width 10 height 10
click at [566, 198] on div at bounding box center [722, 193] width 10 height 10
click at [566, 164] on div at bounding box center [722, 159] width 10 height 10
click at [566, 130] on div at bounding box center [722, 125] width 10 height 10
click at [566, 96] on div at bounding box center [722, 91] width 10 height 10
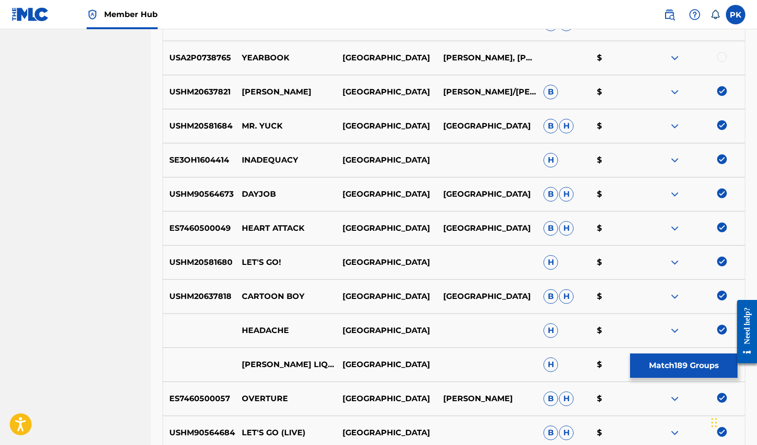
click at [566, 62] on div at bounding box center [722, 57] width 10 height 10
click at [566, 28] on div at bounding box center [722, 23] width 10 height 10
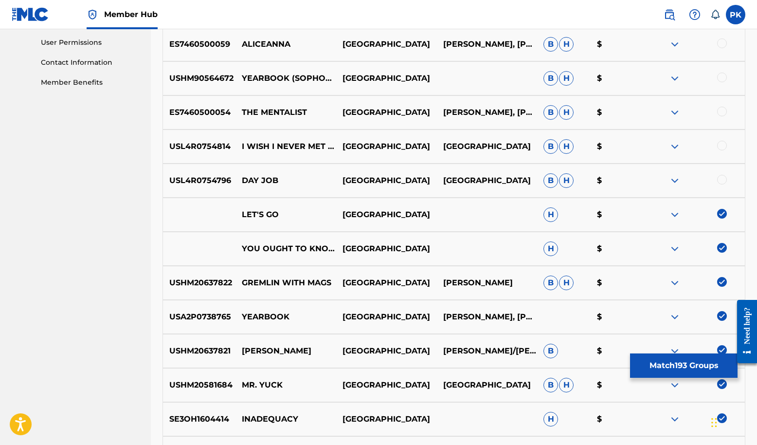
scroll to position [446, 0]
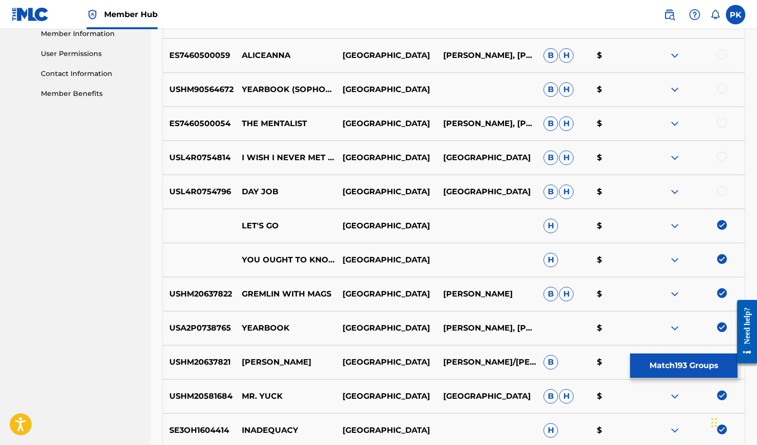
click at [566, 196] on div at bounding box center [722, 191] width 10 height 10
click at [566, 161] on div at bounding box center [722, 157] width 10 height 10
click at [566, 127] on div at bounding box center [722, 123] width 10 height 10
click at [566, 93] on div at bounding box center [722, 89] width 10 height 10
click at [566, 59] on div at bounding box center [722, 55] width 10 height 10
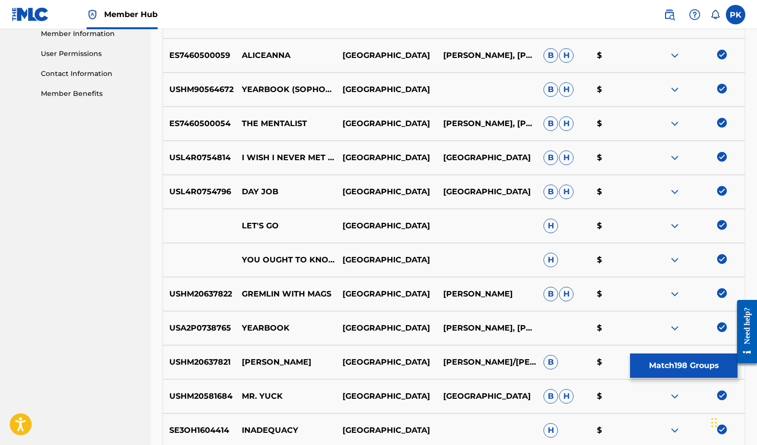
click at [566, 25] on div at bounding box center [722, 21] width 10 height 10
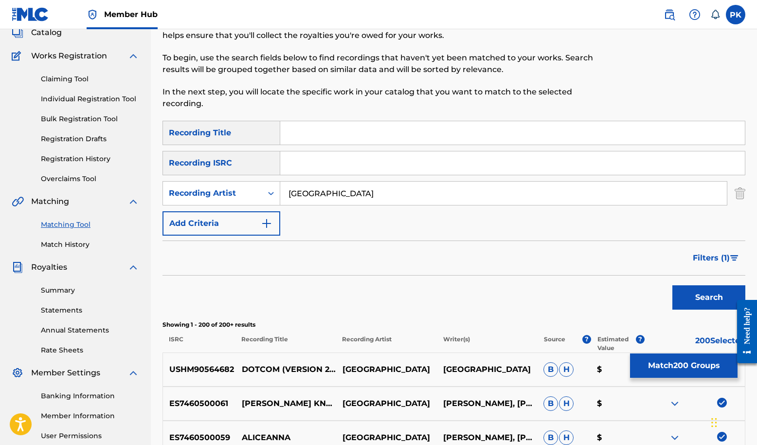
scroll to position [64, 0]
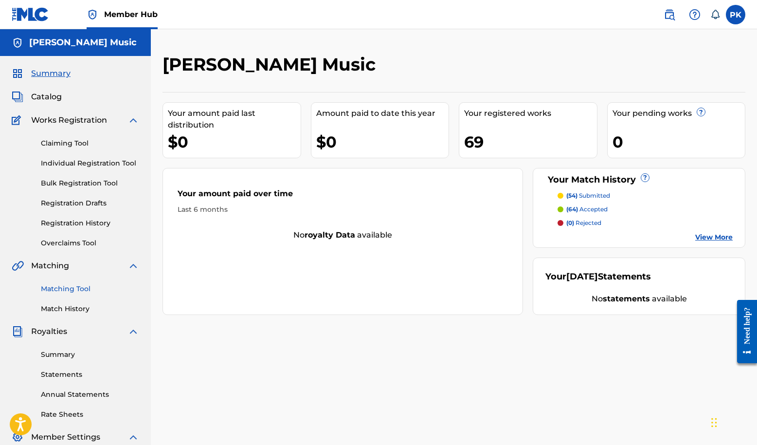
click at [81, 294] on link "Matching Tool" at bounding box center [90, 289] width 98 height 10
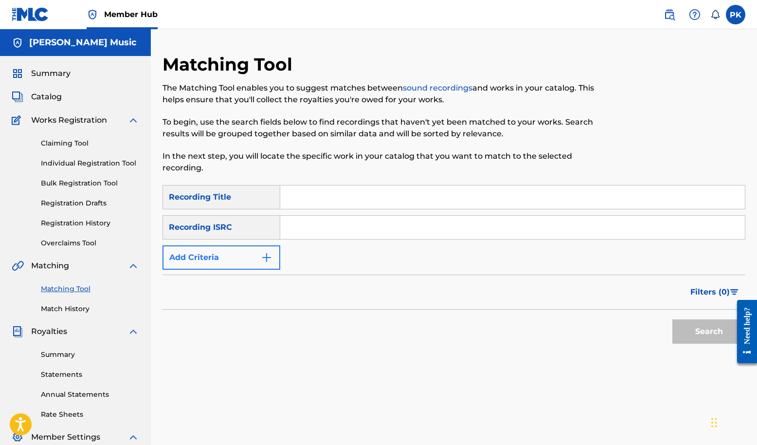
click at [280, 269] on button "Add Criteria" at bounding box center [221, 257] width 118 height 24
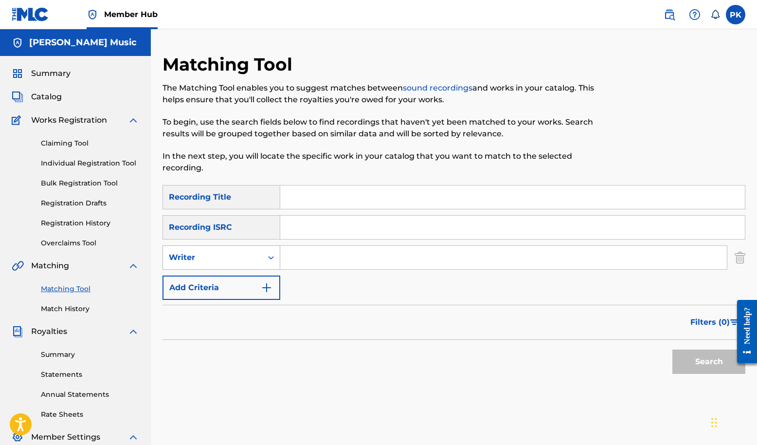
click at [256, 263] on div "Writer" at bounding box center [213, 257] width 88 height 12
click at [258, 294] on div "Recording Artist" at bounding box center [221, 281] width 117 height 24
click at [370, 269] on input "Search Form" at bounding box center [503, 257] width 447 height 23
type input "splitsville"
click at [566, 333] on button "Search" at bounding box center [708, 361] width 73 height 24
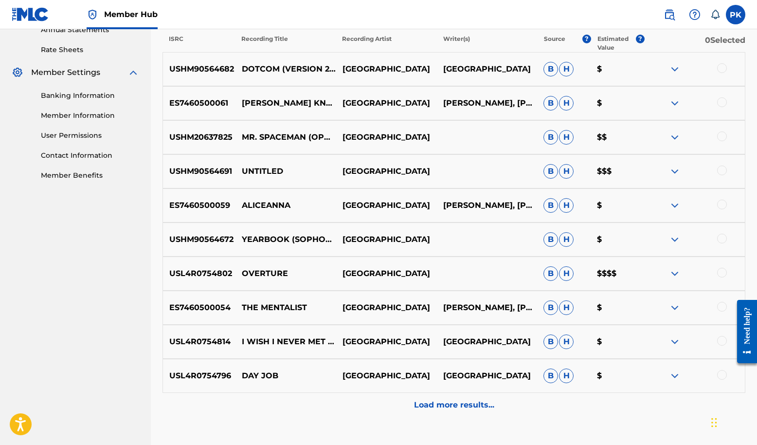
scroll to position [368, 0]
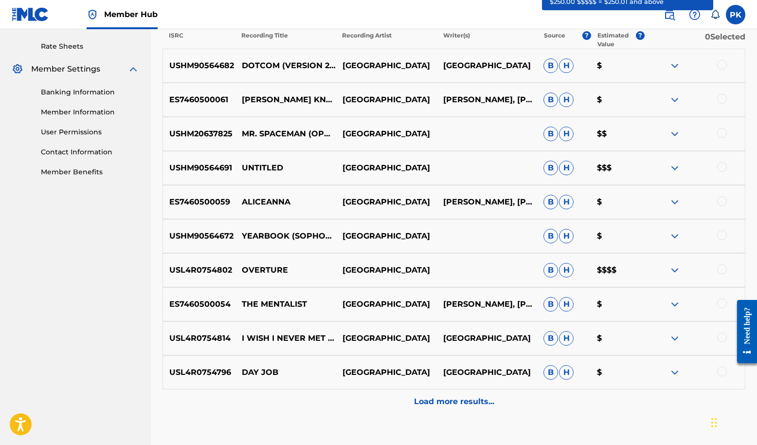
click at [566, 40] on span "?" at bounding box center [640, 35] width 9 height 9
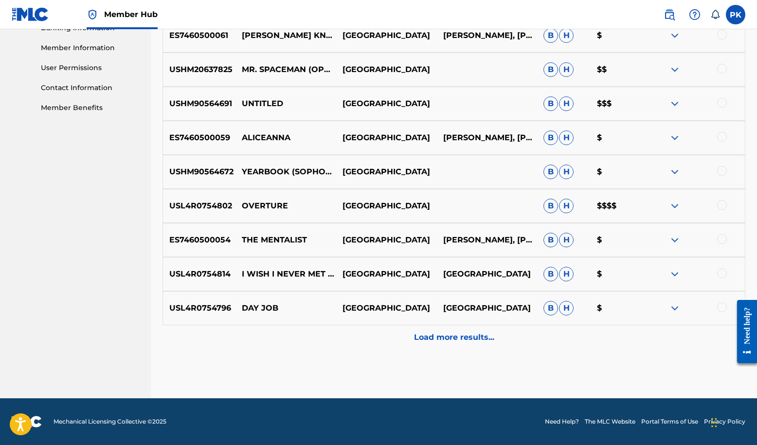
scroll to position [510, 0]
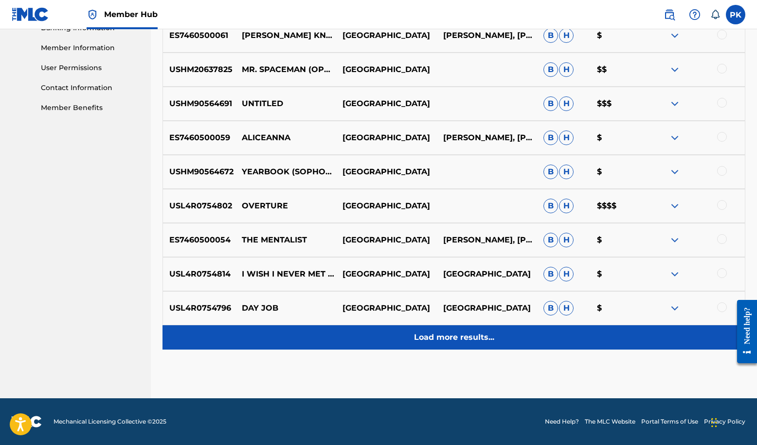
click at [467, 333] on p "Load more results..." at bounding box center [454, 337] width 80 height 12
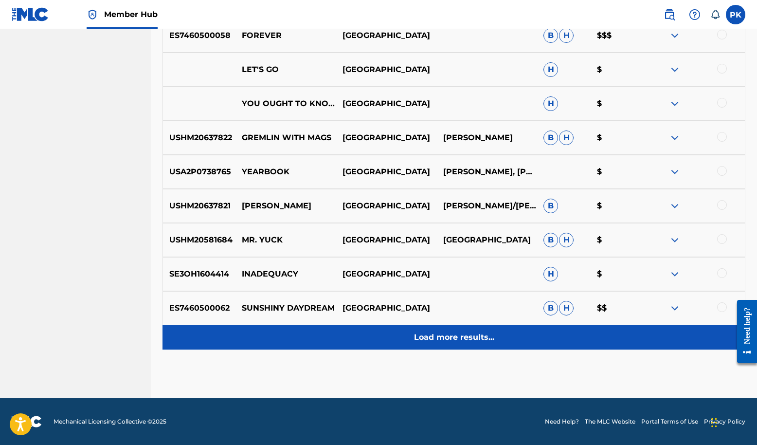
click at [471, 331] on p "Load more results..." at bounding box center [454, 337] width 80 height 12
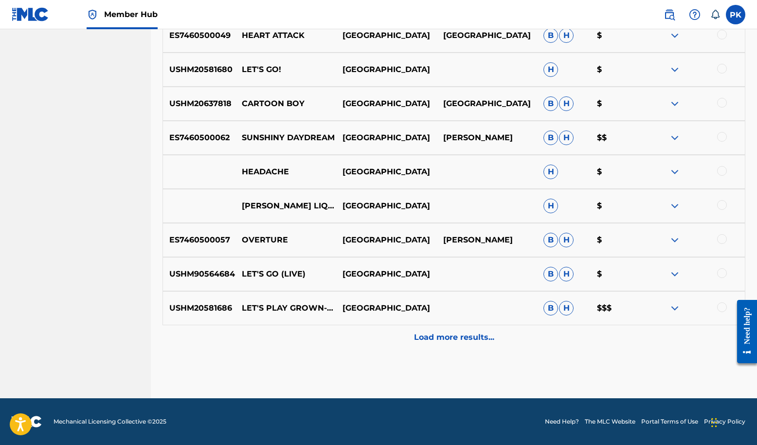
scroll to position [1399, 0]
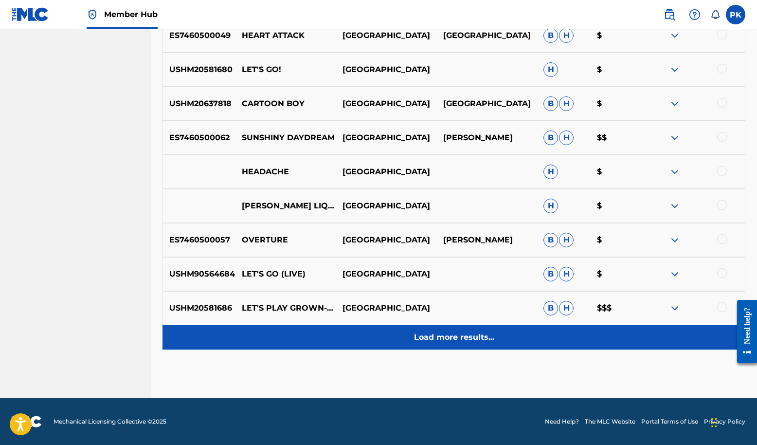
click at [471, 331] on p "Load more results..." at bounding box center [454, 337] width 80 height 12
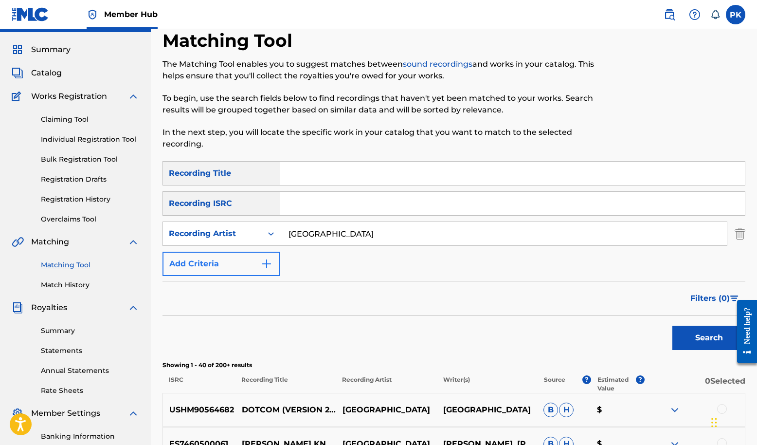
scroll to position [17, 0]
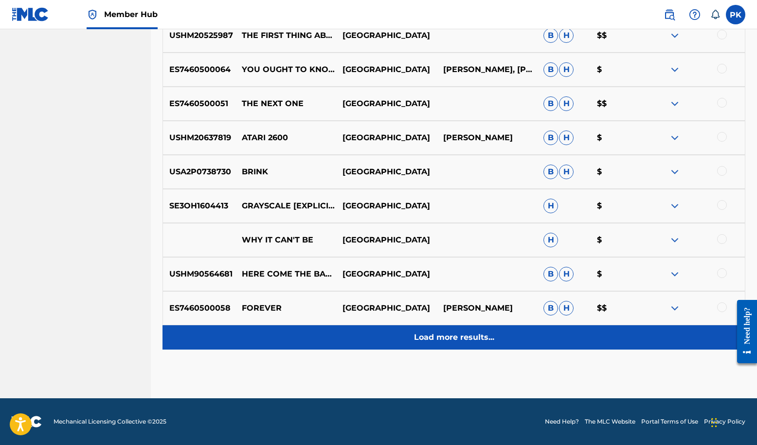
click at [454, 333] on p "Load more results..." at bounding box center [454, 337] width 80 height 12
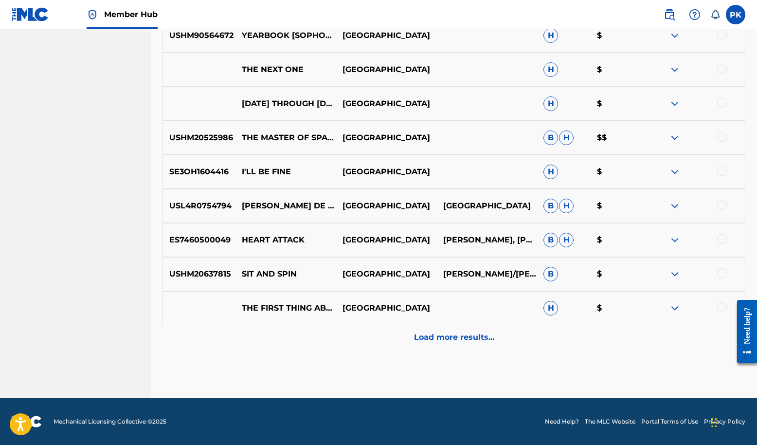
scroll to position [2165, 0]
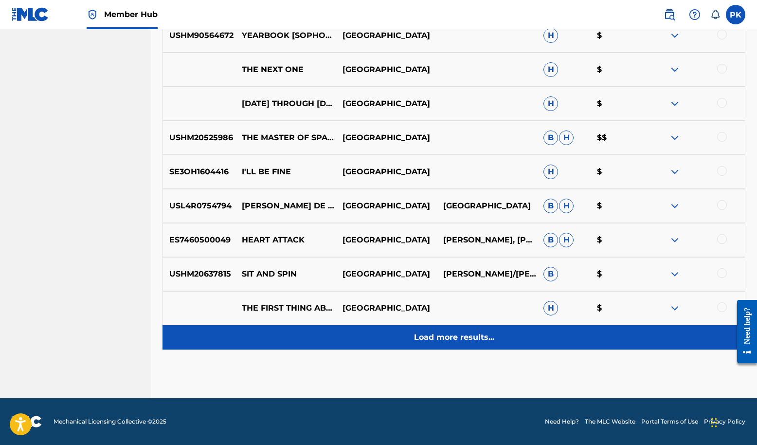
click at [450, 333] on p "Load more results..." at bounding box center [454, 337] width 80 height 12
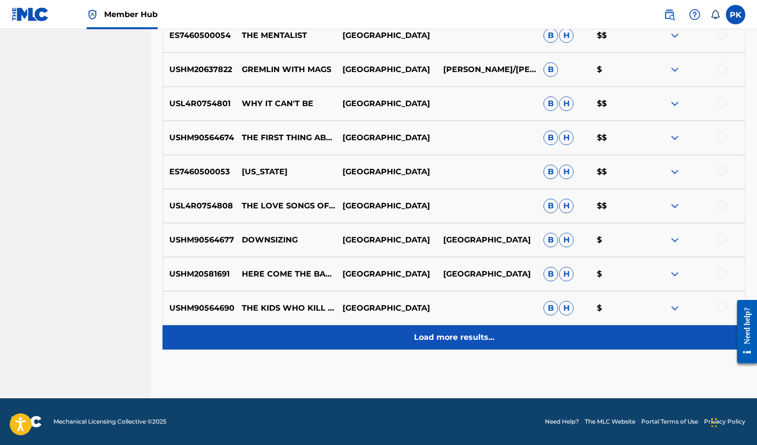
click at [447, 331] on p "Load more results..." at bounding box center [454, 337] width 80 height 12
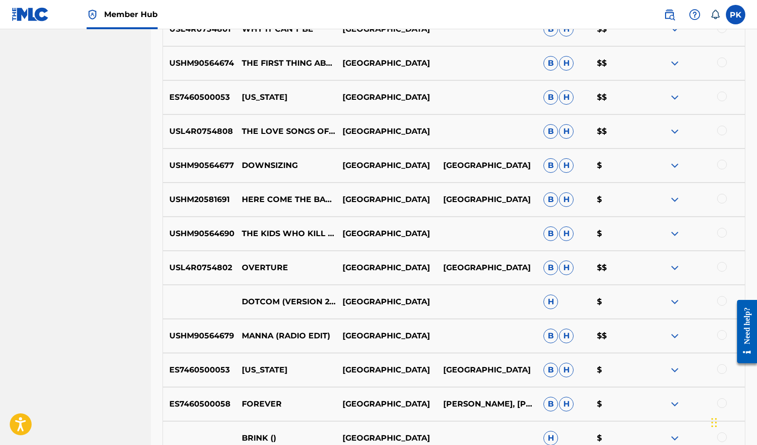
scroll to position [2212, 0]
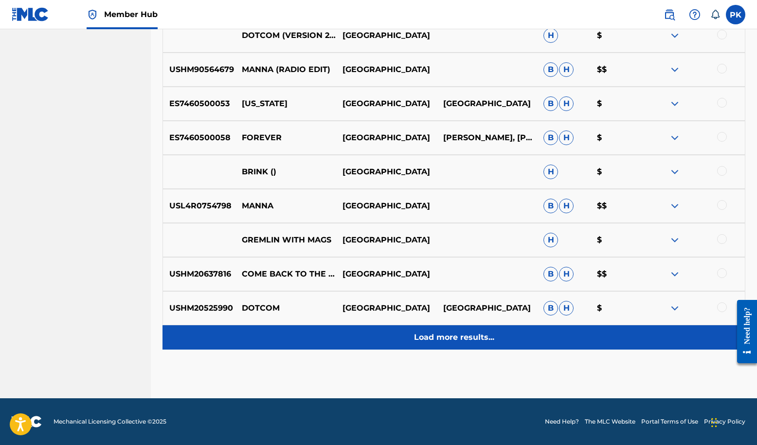
click at [439, 331] on p "Load more results..." at bounding box center [454, 337] width 80 height 12
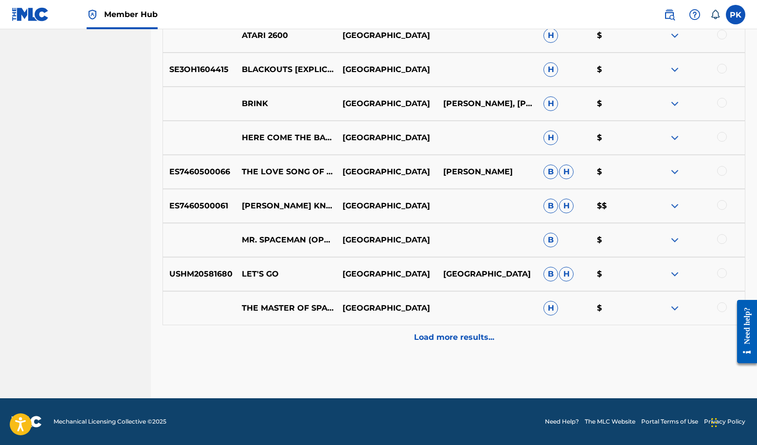
scroll to position [3186, 0]
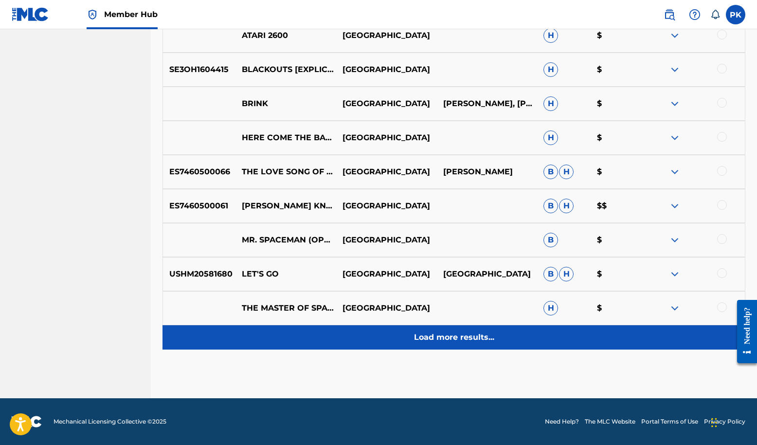
click at [462, 331] on p "Load more results..." at bounding box center [454, 337] width 80 height 12
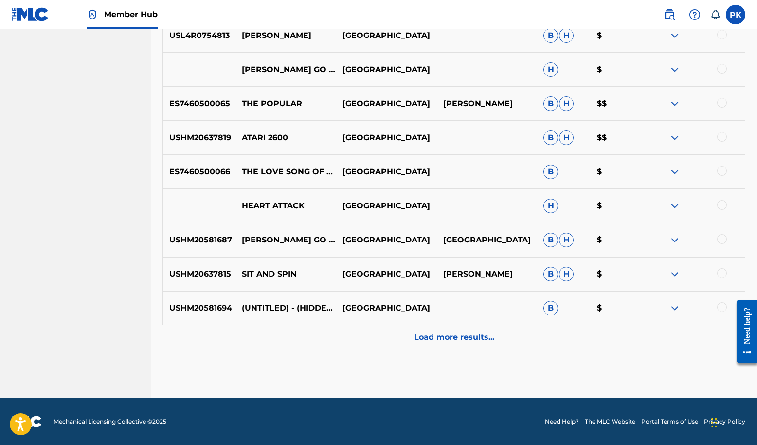
scroll to position [3851, 0]
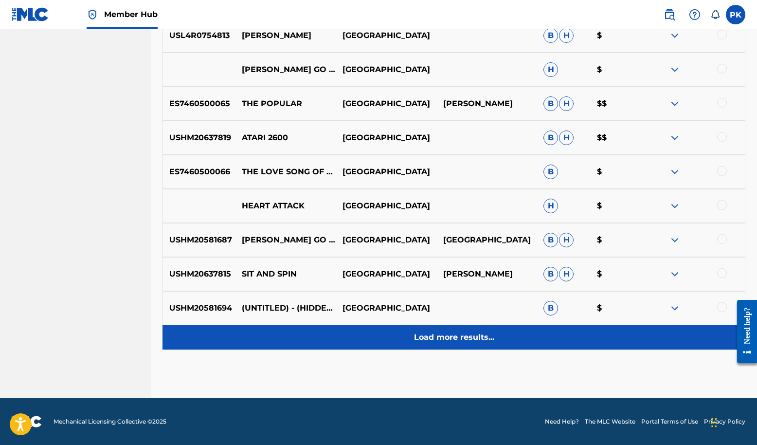
click at [452, 331] on p "Load more results..." at bounding box center [454, 337] width 80 height 12
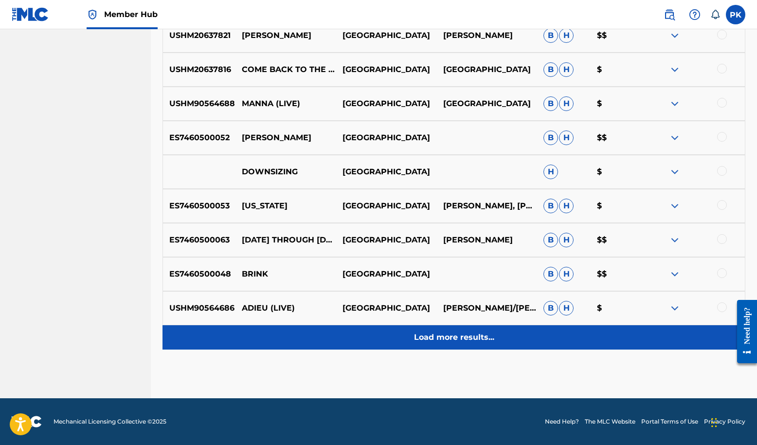
click at [459, 331] on p "Load more results..." at bounding box center [454, 337] width 80 height 12
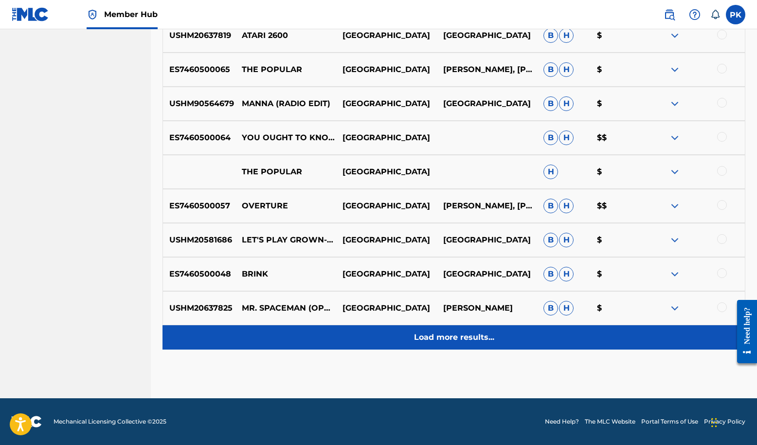
click at [450, 333] on p "Load more results..." at bounding box center [454, 337] width 80 height 12
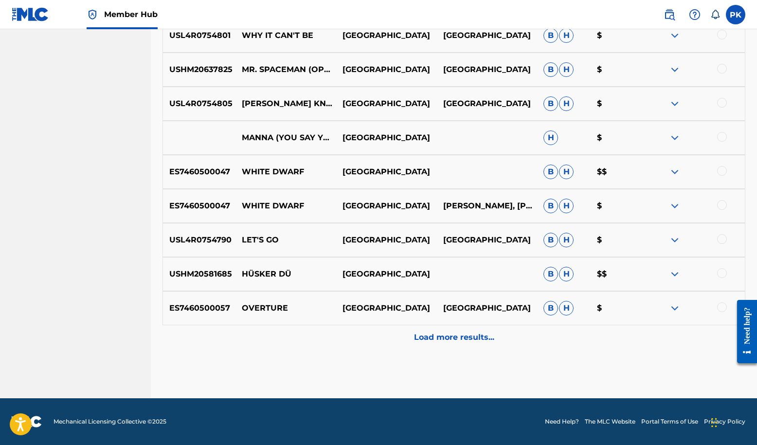
scroll to position [4990, 0]
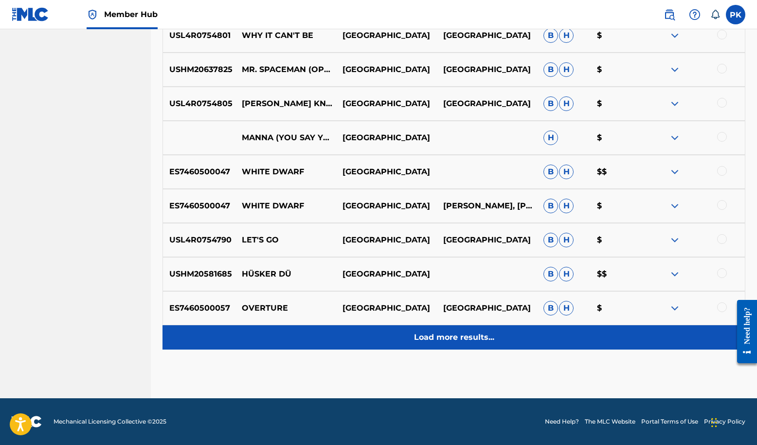
click at [438, 331] on p "Load more results..." at bounding box center [454, 337] width 80 height 12
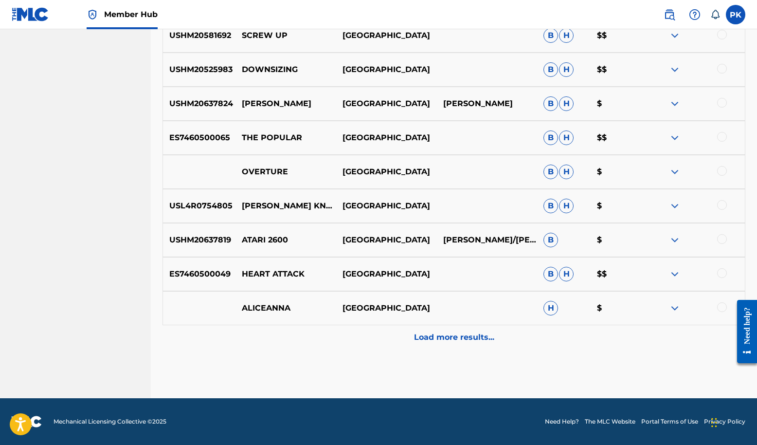
scroll to position [5345, 0]
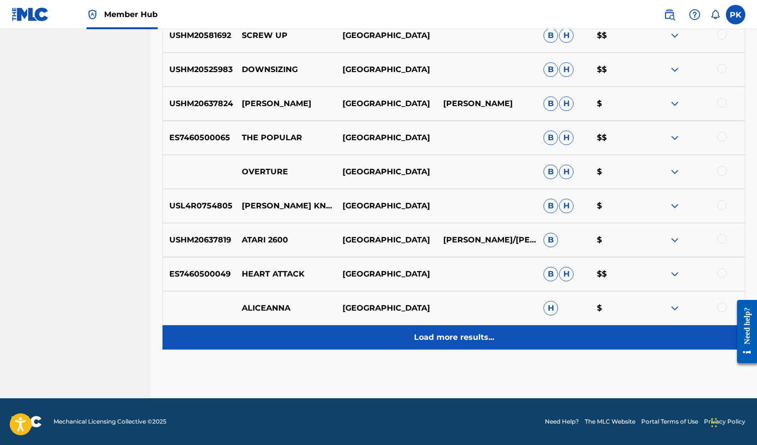
click at [441, 331] on p "Load more results..." at bounding box center [454, 337] width 80 height 12
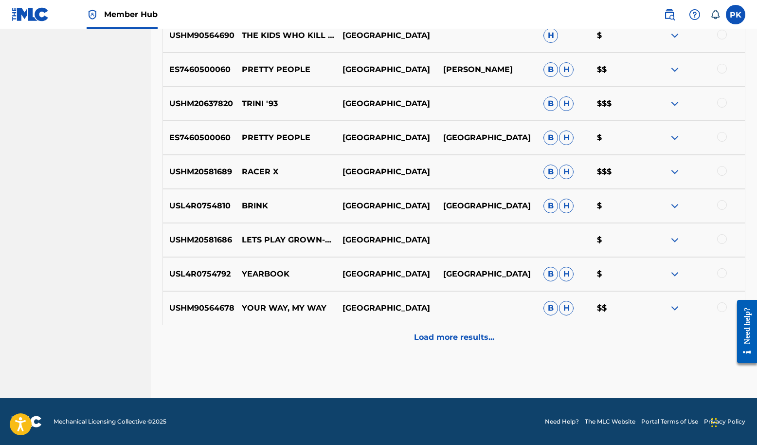
scroll to position [5450, 0]
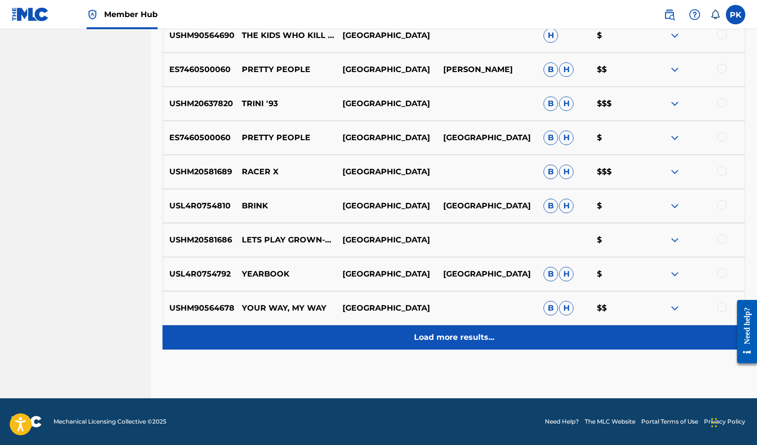
click at [456, 331] on p "Load more results..." at bounding box center [454, 337] width 80 height 12
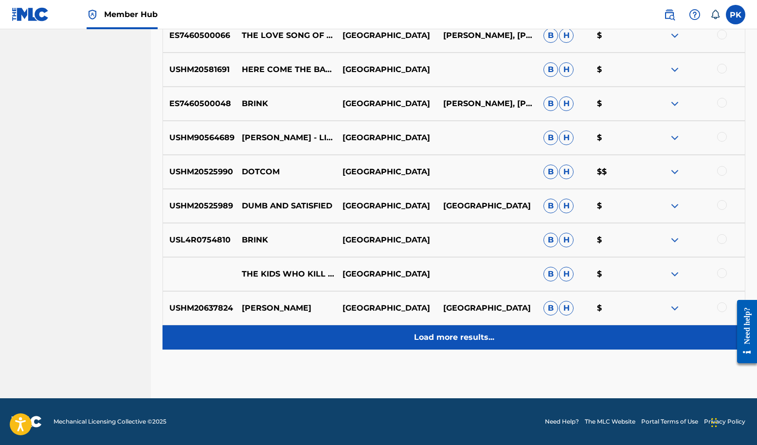
click at [457, 331] on p "Load more results..." at bounding box center [454, 337] width 80 height 12
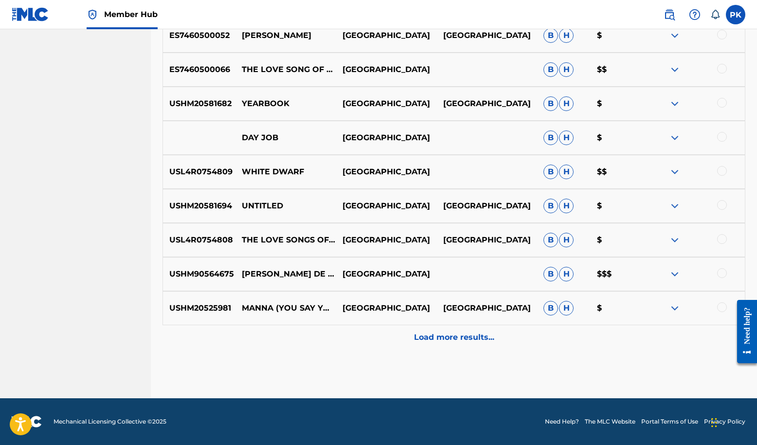
scroll to position [6711, 0]
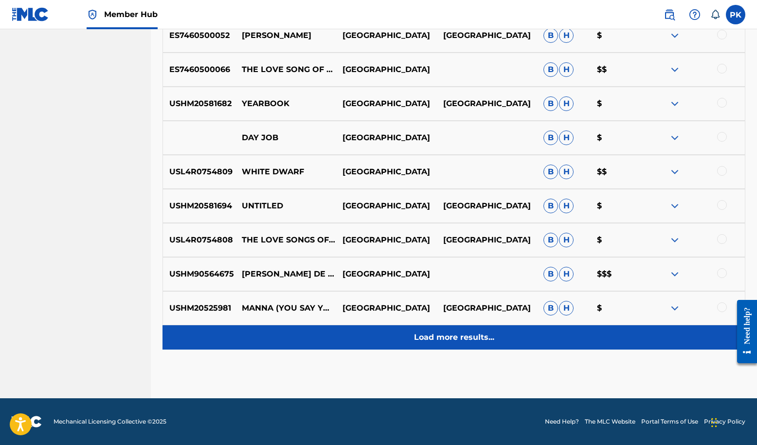
click at [457, 331] on p "Load more results..." at bounding box center [454, 337] width 80 height 12
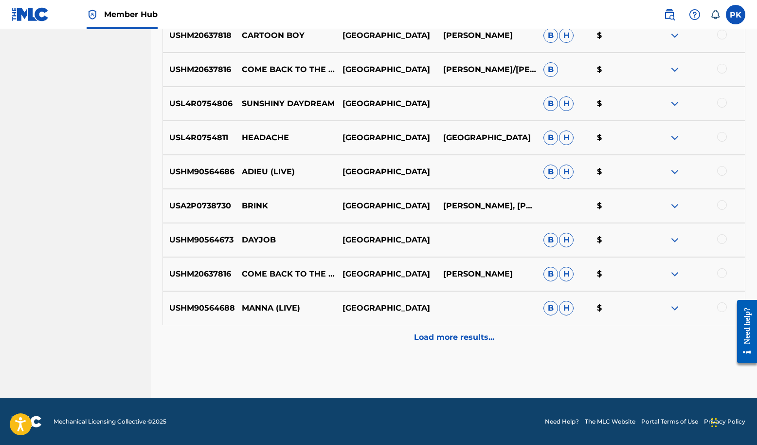
scroll to position [6806, 0]
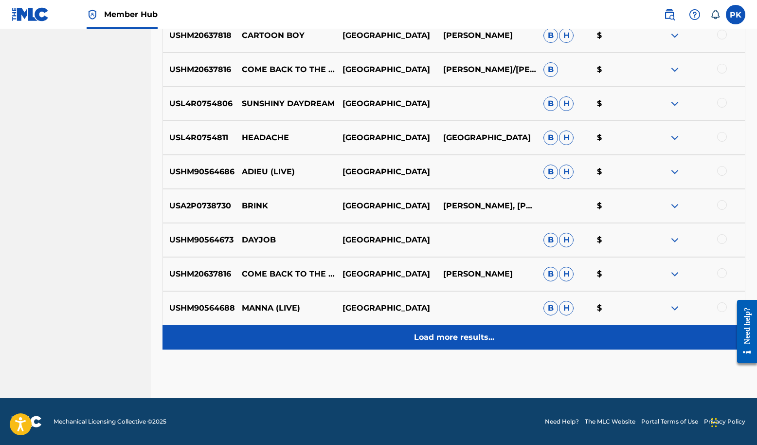
click at [457, 331] on p "Load more results..." at bounding box center [454, 337] width 80 height 12
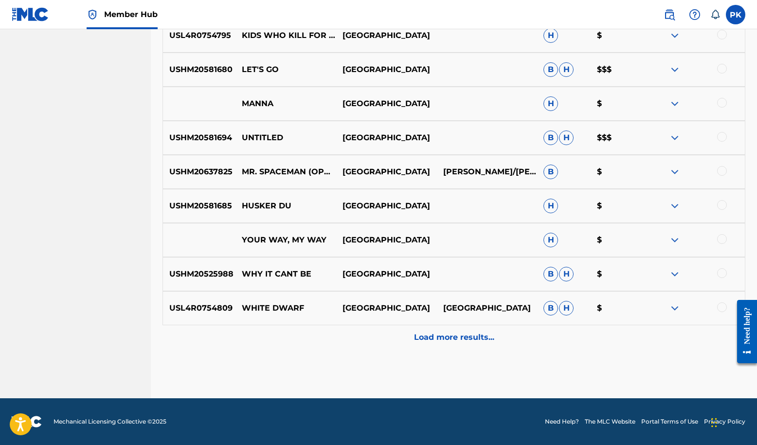
scroll to position [7505, 0]
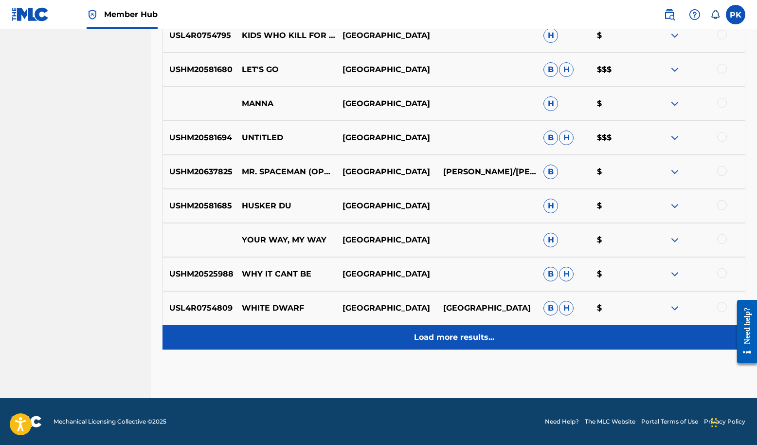
click at [457, 331] on p "Load more results..." at bounding box center [454, 337] width 80 height 12
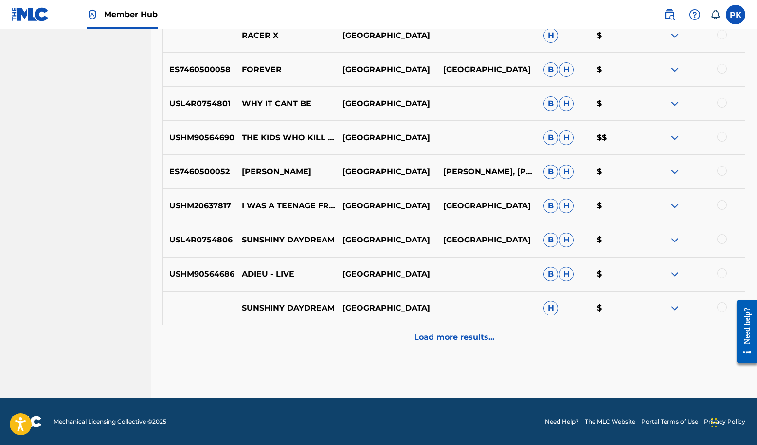
scroll to position [7936, 0]
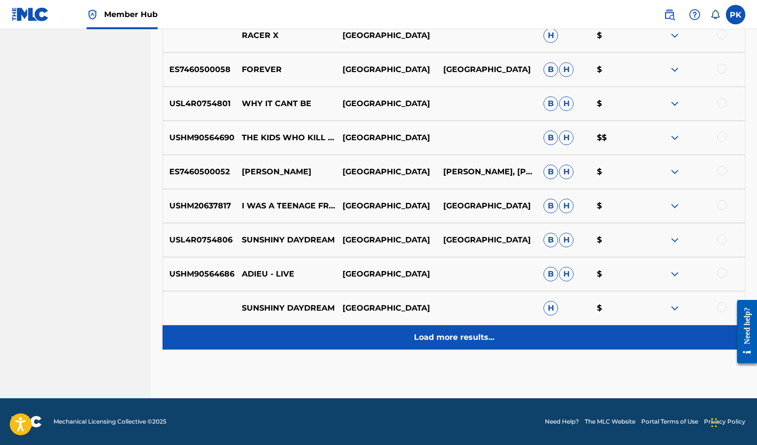
click at [471, 331] on p "Load more results..." at bounding box center [454, 337] width 80 height 12
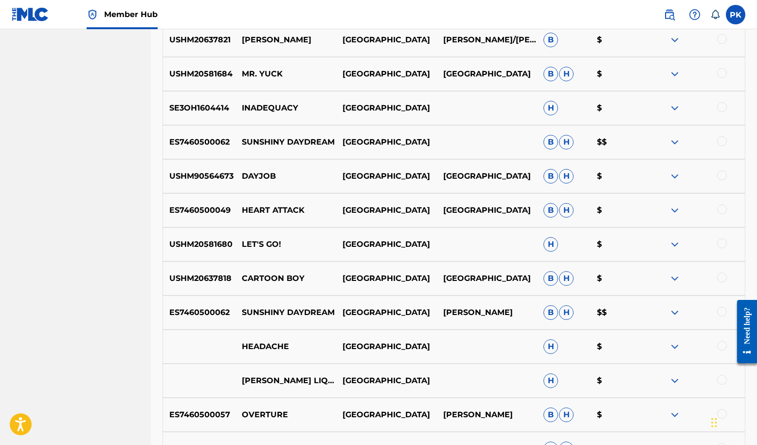
scroll to position [962, 0]
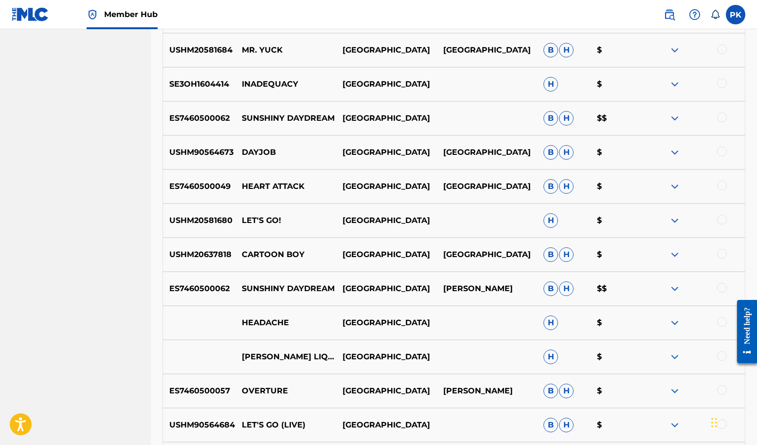
click at [566, 88] on div at bounding box center [722, 83] width 10 height 10
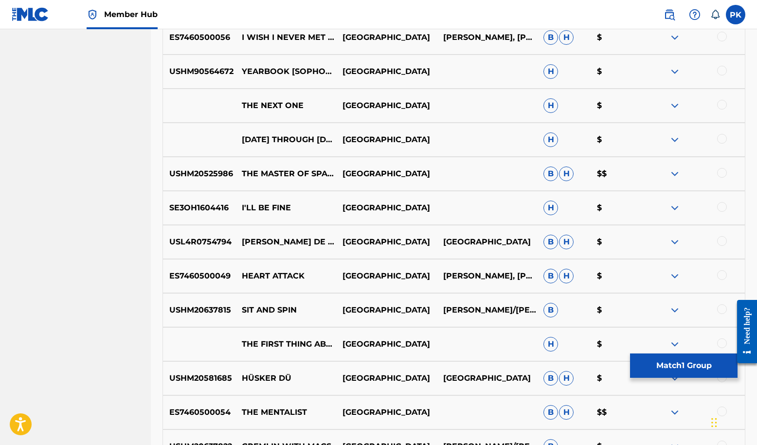
scroll to position [1759, 0]
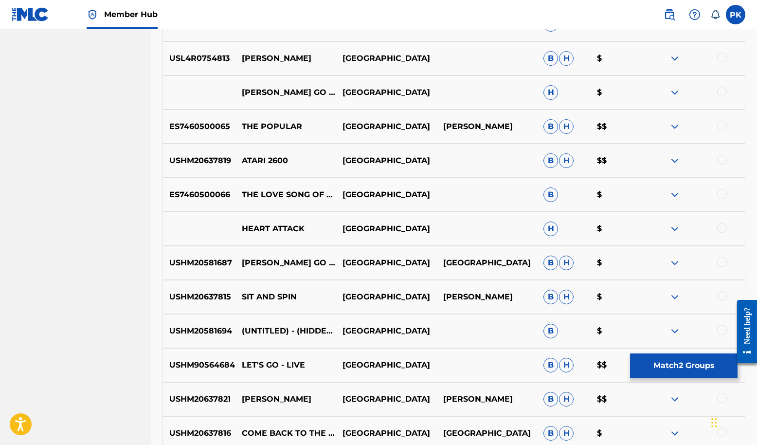
scroll to position [3166, 0]
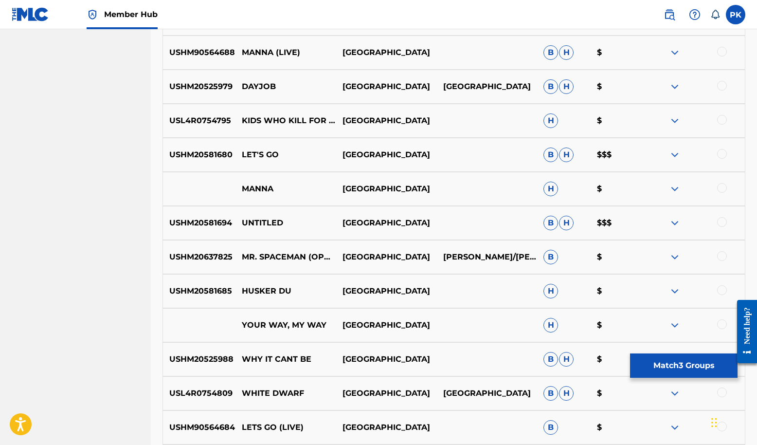
scroll to position [6105, 0]
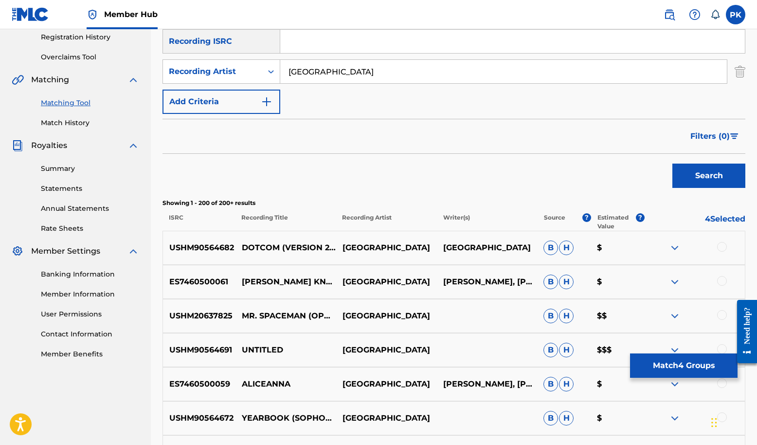
scroll to position [187, 0]
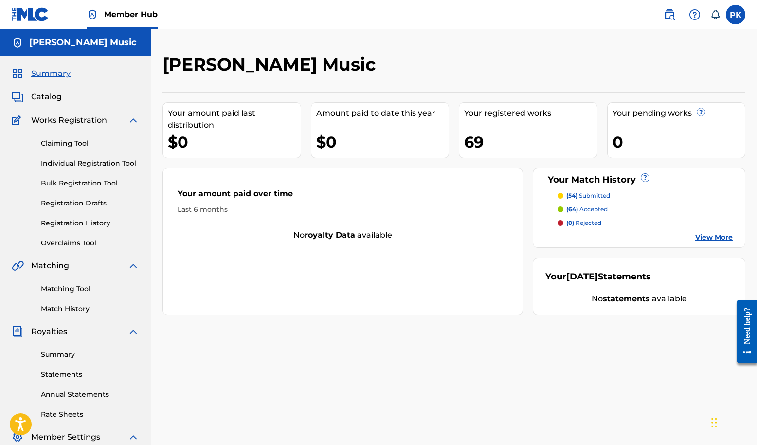
click at [566, 242] on link "View More" at bounding box center [713, 237] width 37 height 10
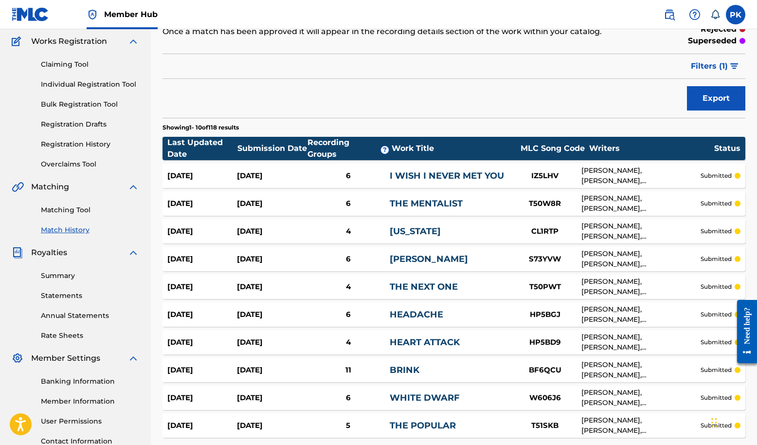
scroll to position [96, 0]
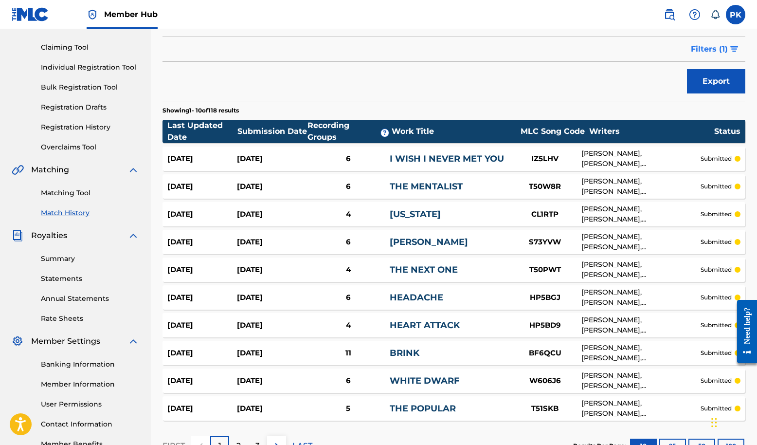
click at [566, 55] on span "Filters ( 1 )" at bounding box center [709, 49] width 37 height 12
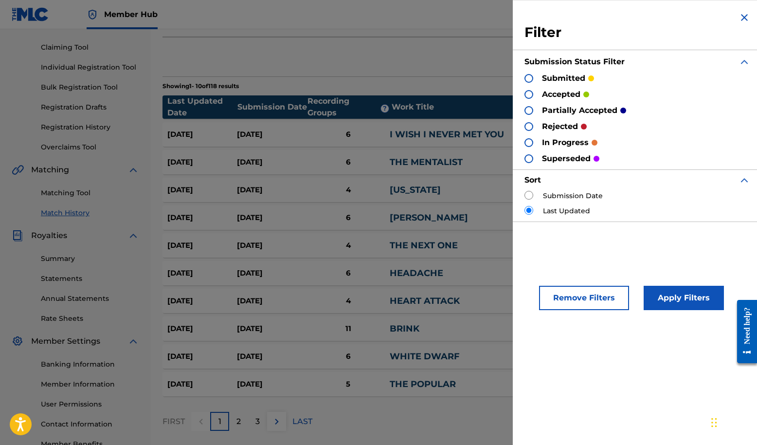
click at [524, 163] on div at bounding box center [528, 158] width 9 height 9
click at [566, 310] on button "Apply Filters" at bounding box center [684, 298] width 80 height 24
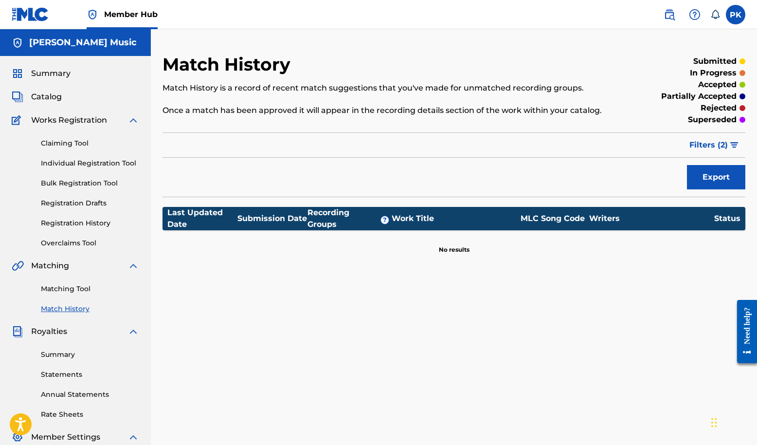
scroll to position [22, 0]
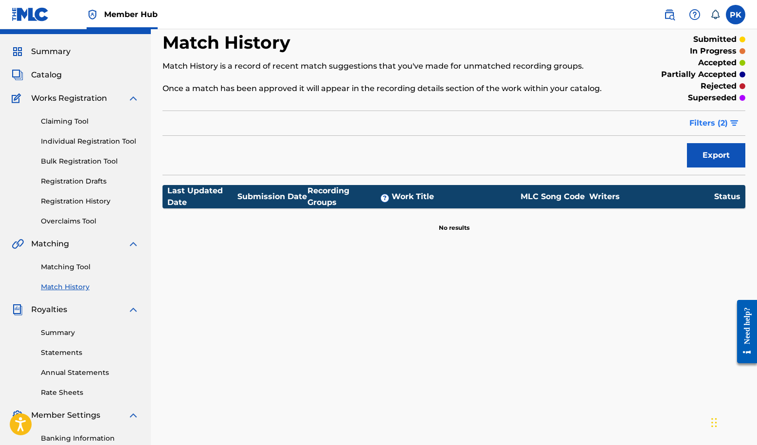
click at [566, 129] on span "Filters ( 2 )" at bounding box center [708, 123] width 38 height 12
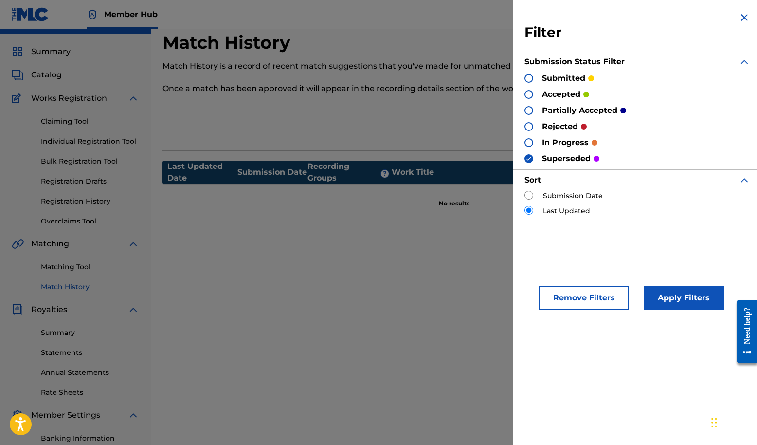
click at [524, 147] on div at bounding box center [528, 142] width 9 height 9
click at [525, 162] on img at bounding box center [528, 158] width 7 height 7
click at [566, 310] on button "Apply Filters" at bounding box center [684, 298] width 80 height 24
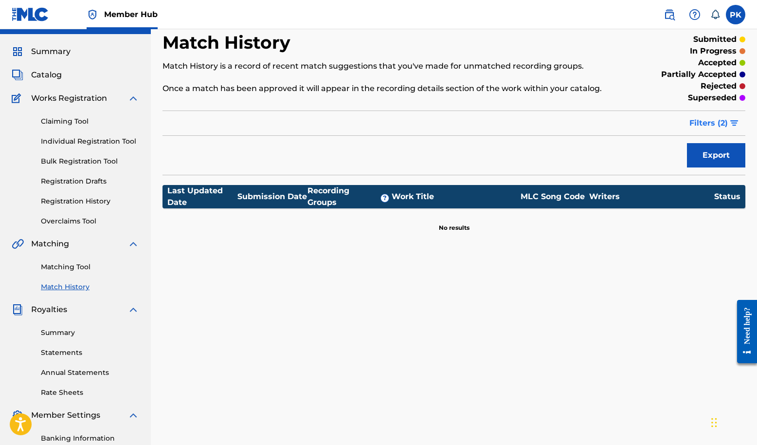
click at [566, 126] on img "submit" at bounding box center [734, 123] width 8 height 6
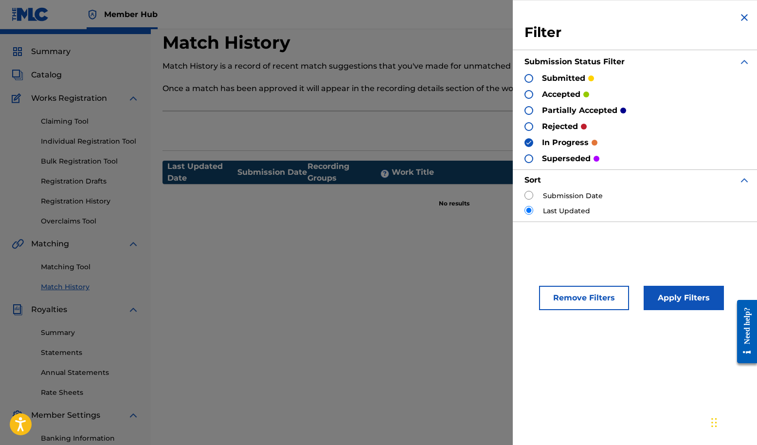
click at [525, 146] on img at bounding box center [528, 142] width 7 height 7
click at [524, 131] on div at bounding box center [528, 126] width 9 height 9
click at [566, 310] on button "Apply Filters" at bounding box center [684, 298] width 80 height 24
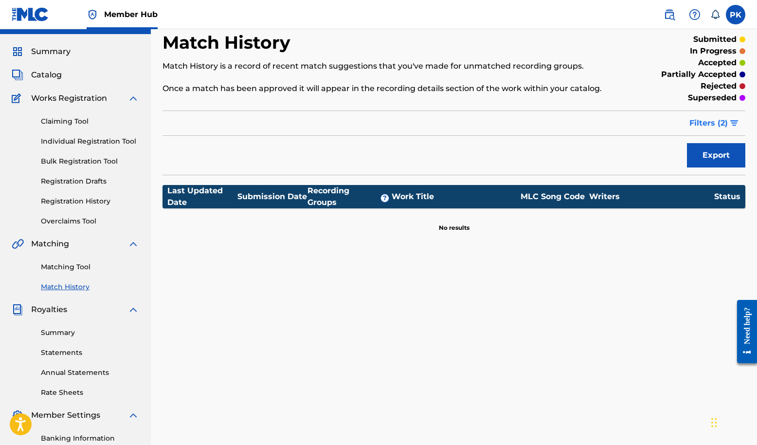
click at [566, 129] on span "Filters ( 2 )" at bounding box center [708, 123] width 38 height 12
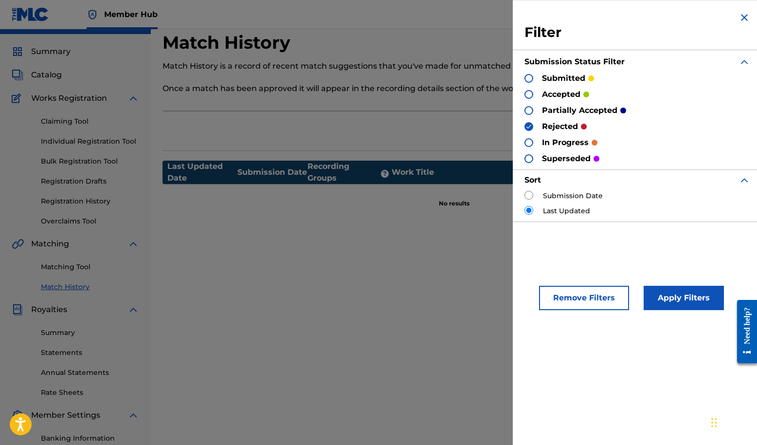
click at [525, 130] on img at bounding box center [528, 126] width 7 height 7
click at [524, 115] on div at bounding box center [528, 110] width 9 height 9
click at [566, 310] on button "Apply Filters" at bounding box center [684, 298] width 80 height 24
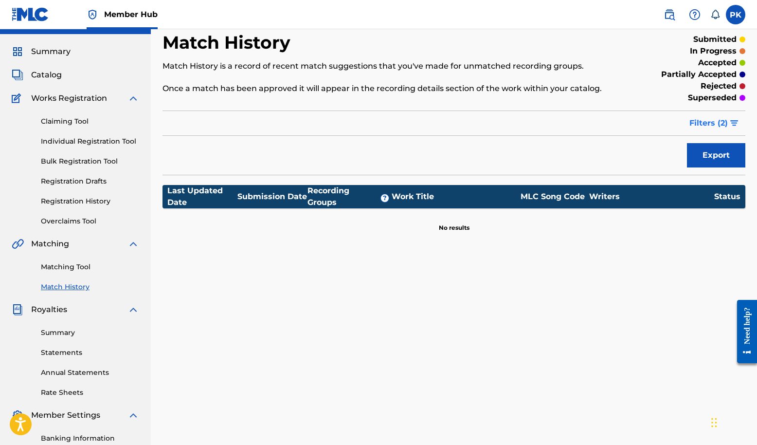
click at [566, 129] on span "Filters ( 2 )" at bounding box center [708, 123] width 38 height 12
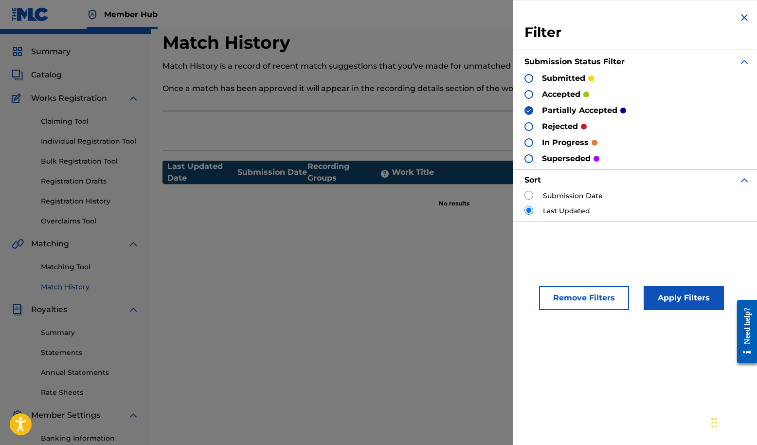
click at [525, 114] on img at bounding box center [528, 110] width 7 height 7
click at [524, 83] on div at bounding box center [528, 78] width 9 height 9
click at [566, 310] on button "Apply Filters" at bounding box center [684, 298] width 80 height 24
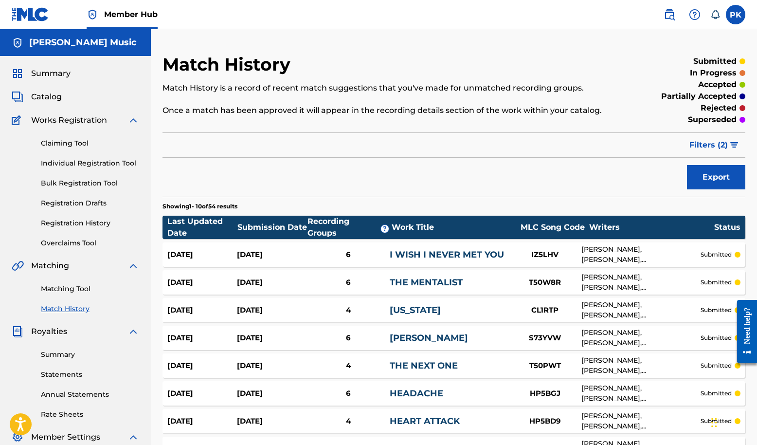
scroll to position [0, 0]
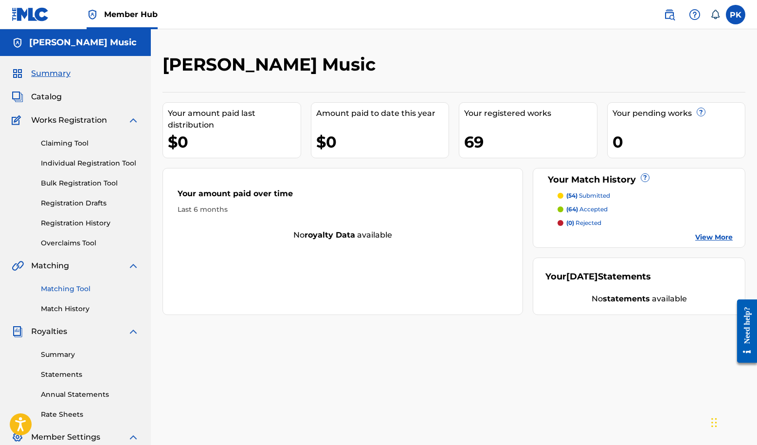
click at [72, 294] on link "Matching Tool" at bounding box center [90, 289] width 98 height 10
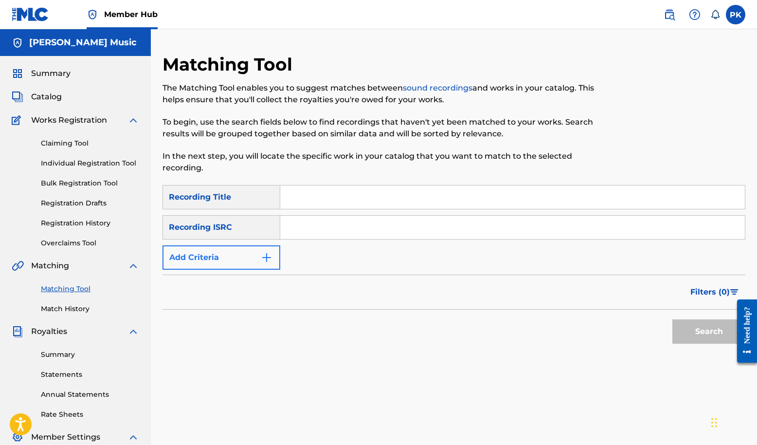
click at [279, 269] on button "Add Criteria" at bounding box center [221, 257] width 118 height 24
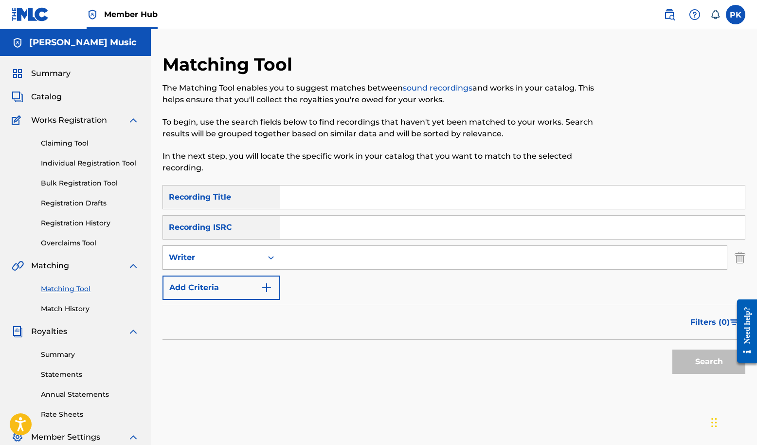
click at [256, 263] on div "Writer" at bounding box center [213, 257] width 88 height 12
click at [244, 294] on div "Recording Artist" at bounding box center [221, 281] width 117 height 24
click at [360, 269] on input "Search Form" at bounding box center [503, 257] width 447 height 23
type input "splitsville"
click at [680, 374] on button "Search" at bounding box center [708, 361] width 73 height 24
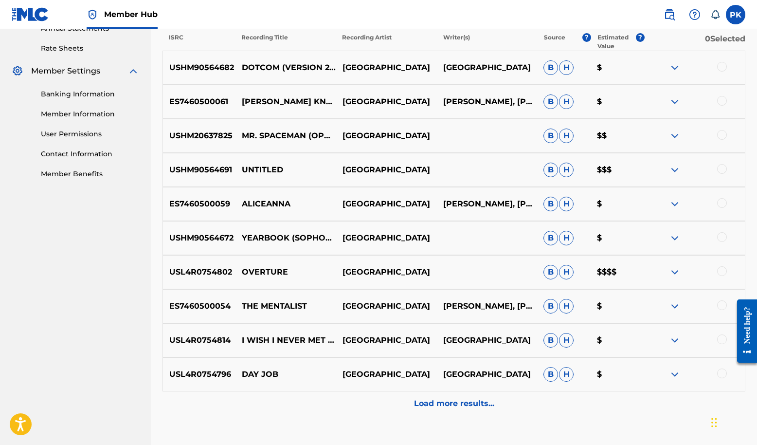
scroll to position [362, 0]
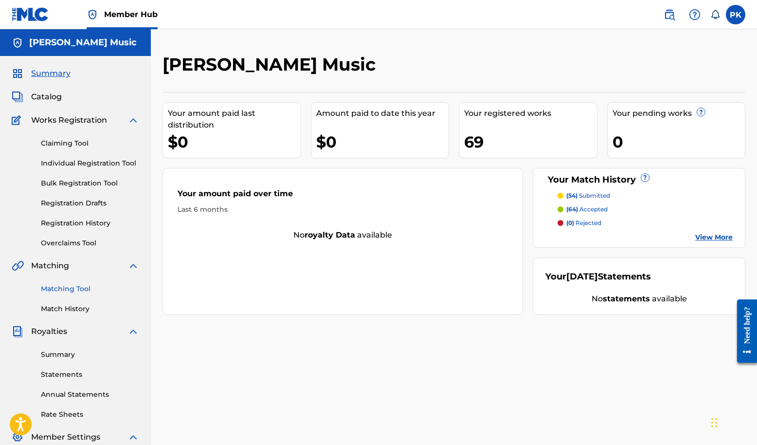
click at [67, 294] on link "Matching Tool" at bounding box center [90, 289] width 98 height 10
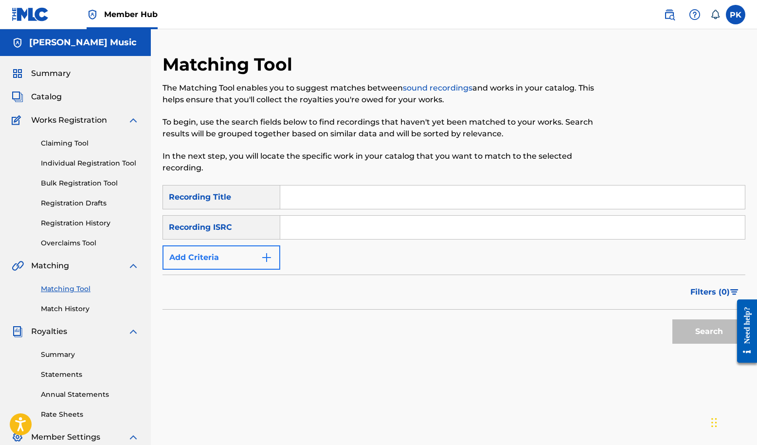
click at [272, 263] on img "Search Form" at bounding box center [267, 257] width 12 height 12
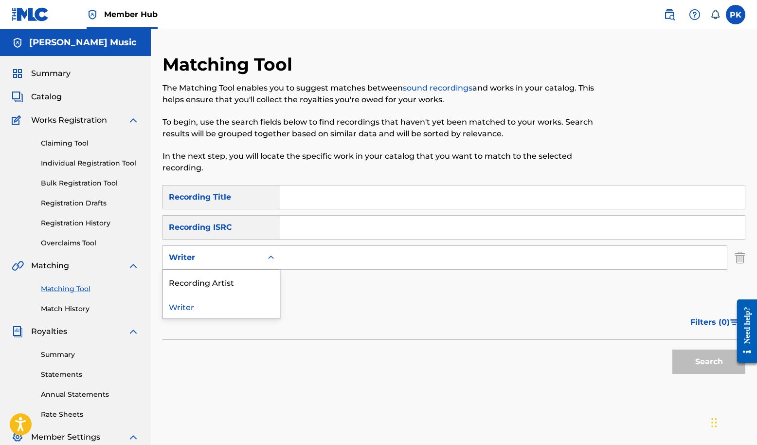
click at [256, 263] on div "Writer" at bounding box center [213, 257] width 88 height 12
click at [254, 294] on div "Recording Artist" at bounding box center [221, 281] width 117 height 24
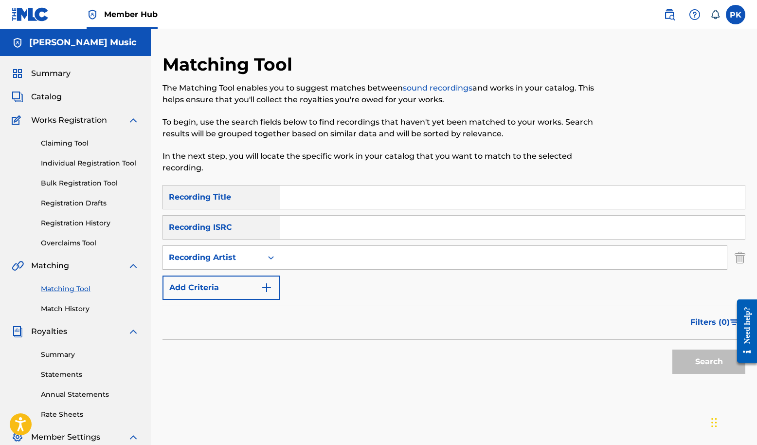
click at [358, 269] on input "Search Form" at bounding box center [503, 257] width 447 height 23
type input "splitsville"
click at [685, 374] on button "Search" at bounding box center [708, 361] width 73 height 24
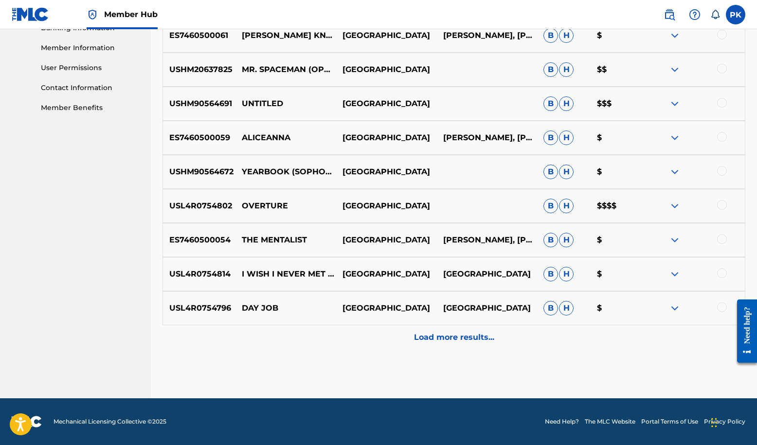
scroll to position [467, 0]
click at [676, 109] on img at bounding box center [675, 104] width 12 height 12
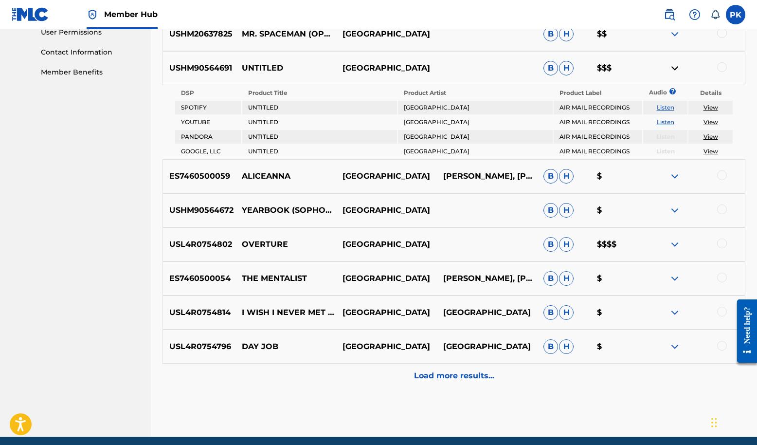
click at [474, 227] on div "USHM90564672 YEARBOOK (SOPHOMORE REMIX) SPLITSVILLE B H $" at bounding box center [453, 210] width 583 height 34
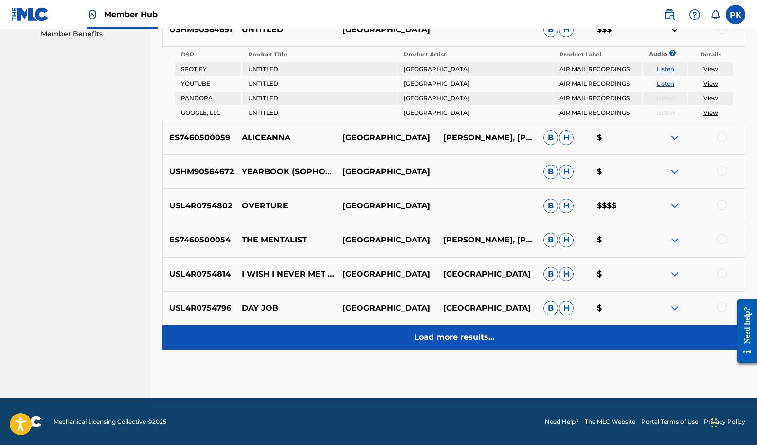
click at [469, 331] on p "Load more results..." at bounding box center [454, 337] width 80 height 12
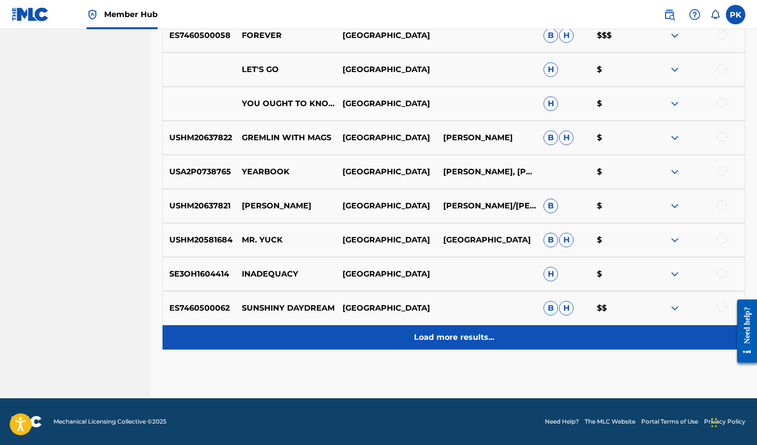
click at [466, 331] on p "Load more results..." at bounding box center [454, 337] width 80 height 12
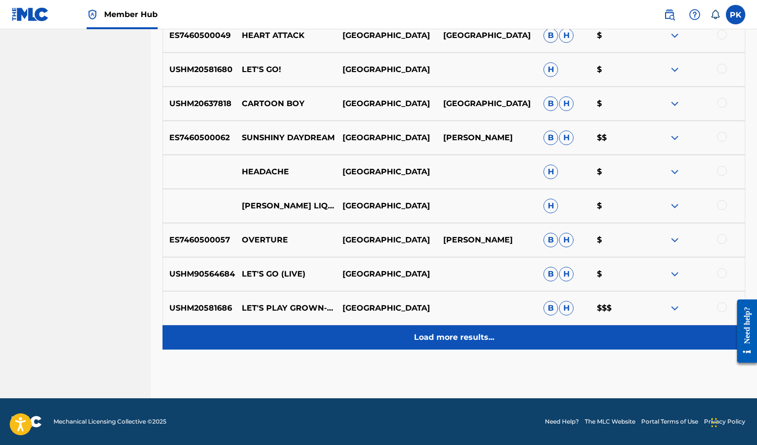
scroll to position [1399, 0]
click at [458, 331] on p "Load more results..." at bounding box center [454, 337] width 80 height 12
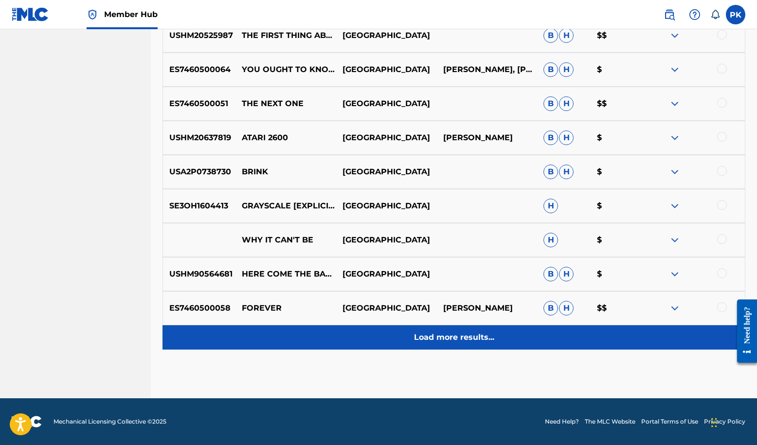
click at [440, 331] on p "Load more results..." at bounding box center [454, 337] width 80 height 12
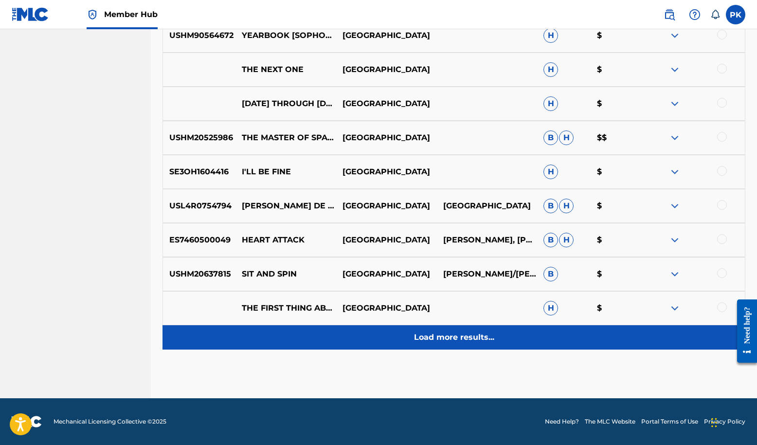
scroll to position [2216, 0]
click at [457, 331] on p "Load more results..." at bounding box center [454, 337] width 80 height 12
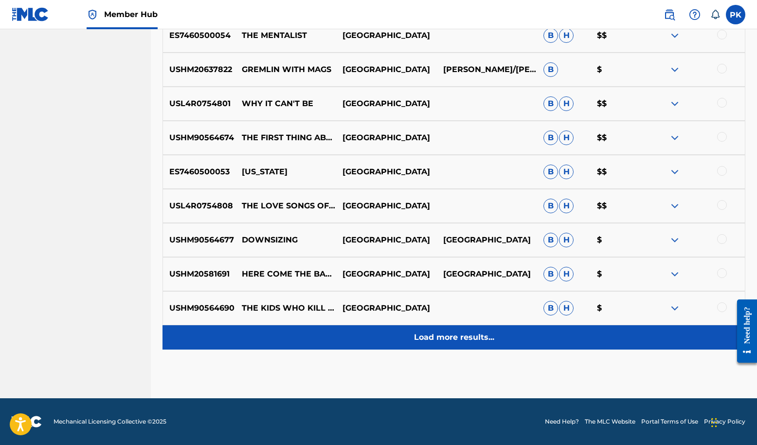
click at [452, 331] on p "Load more results..." at bounding box center [454, 337] width 80 height 12
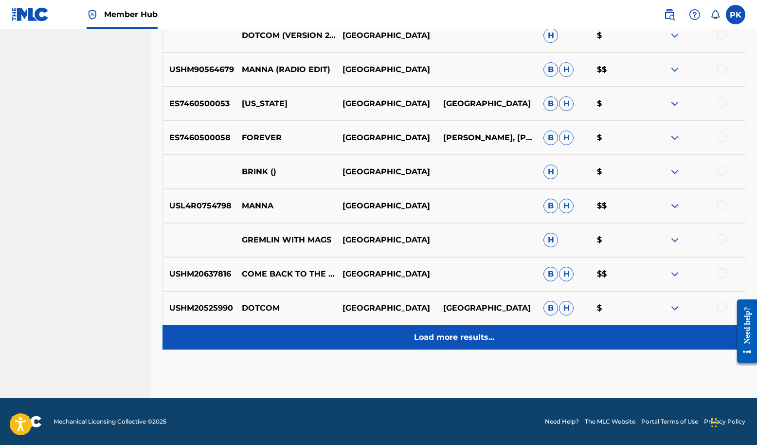
click at [454, 331] on p "Load more results..." at bounding box center [454, 337] width 80 height 12
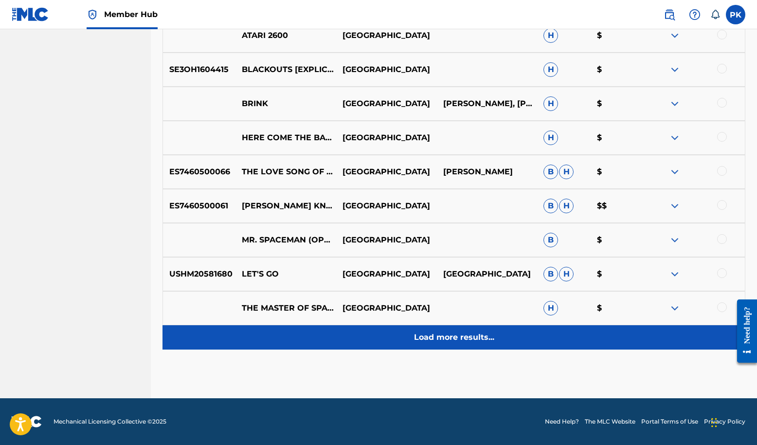
click at [458, 331] on p "Load more results..." at bounding box center [454, 337] width 80 height 12
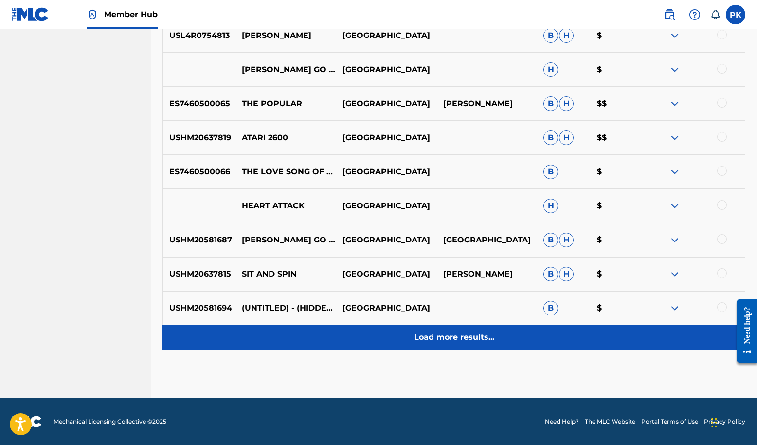
scroll to position [3851, 0]
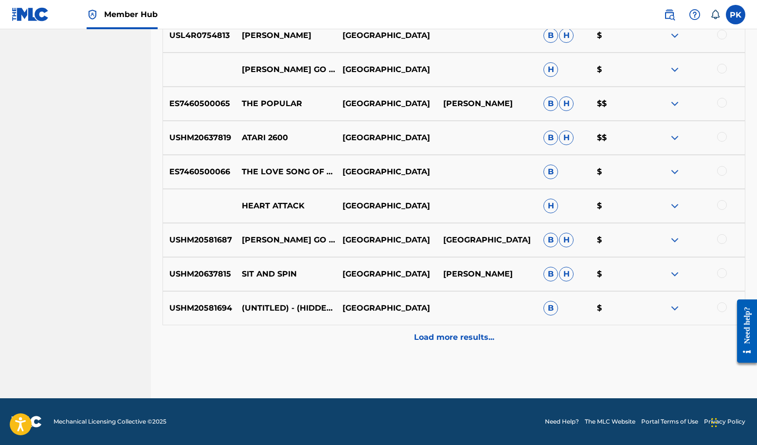
click at [677, 302] on img at bounding box center [675, 308] width 12 height 12
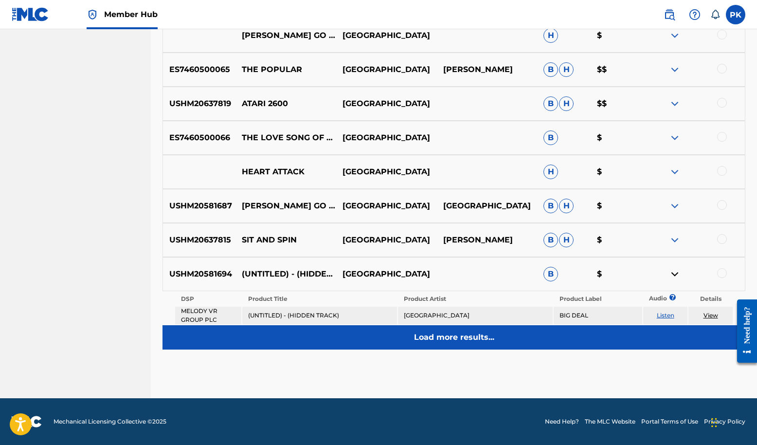
click at [458, 343] on p "Load more results..." at bounding box center [454, 337] width 80 height 12
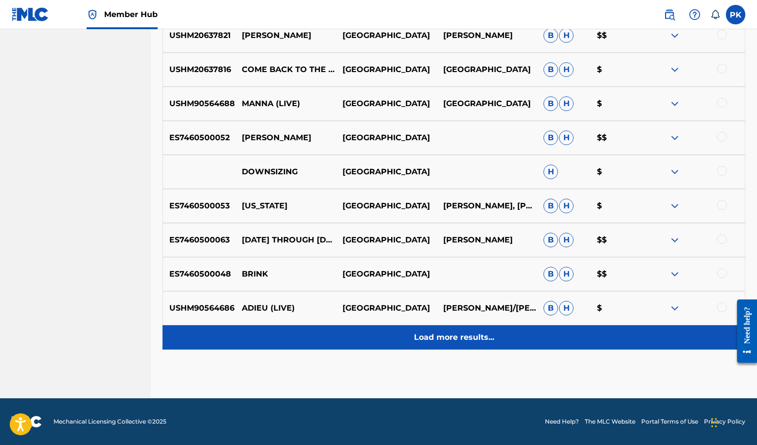
click at [474, 331] on p "Load more results..." at bounding box center [454, 337] width 80 height 12
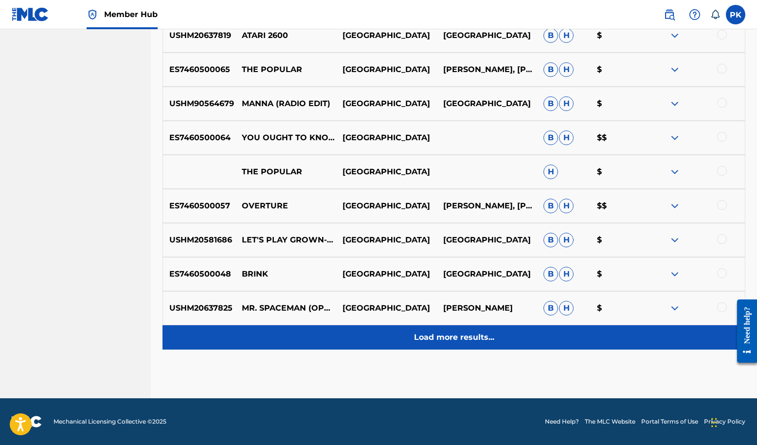
click at [475, 331] on p "Load more results..." at bounding box center [454, 337] width 80 height 12
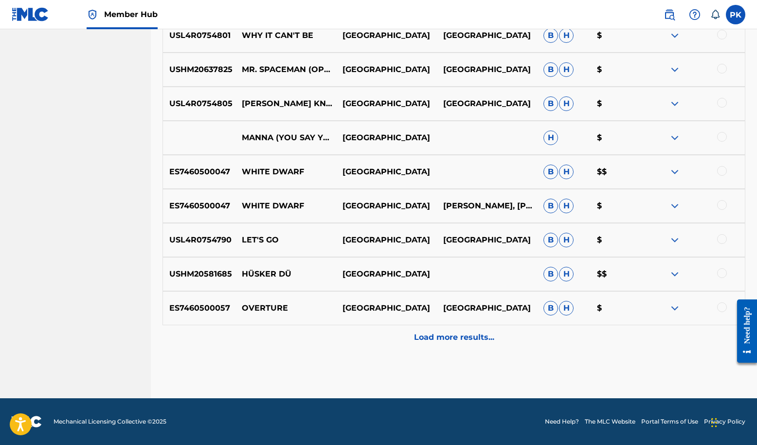
scroll to position [4609, 0]
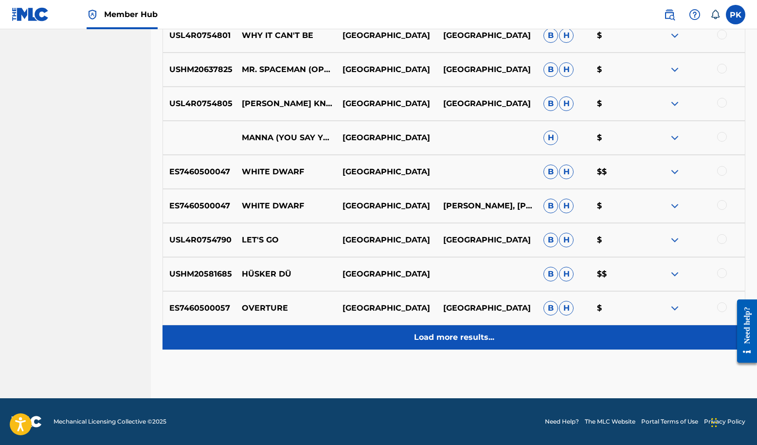
click at [474, 331] on p "Load more results..." at bounding box center [454, 337] width 80 height 12
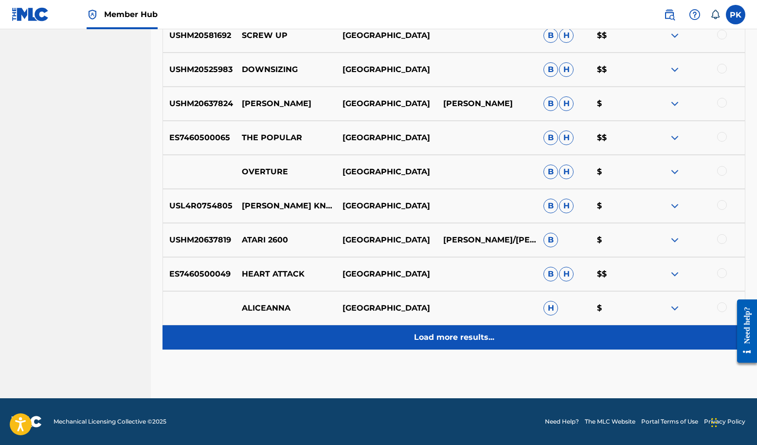
scroll to position [5467, 0]
click at [474, 331] on p "Load more results..." at bounding box center [454, 337] width 80 height 12
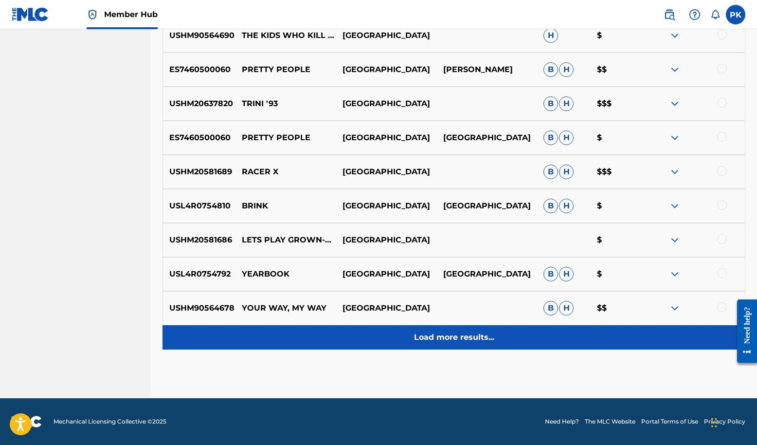
scroll to position [5893, 0]
click at [483, 331] on p "Load more results..." at bounding box center [454, 337] width 80 height 12
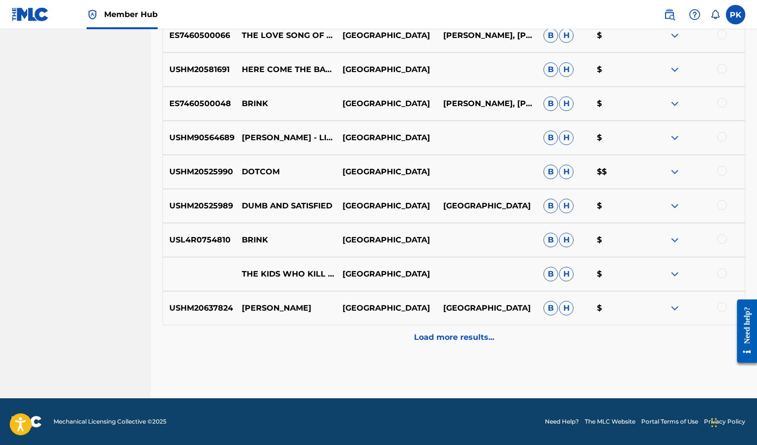
scroll to position [6195, 0]
click at [678, 109] on img at bounding box center [675, 104] width 12 height 12
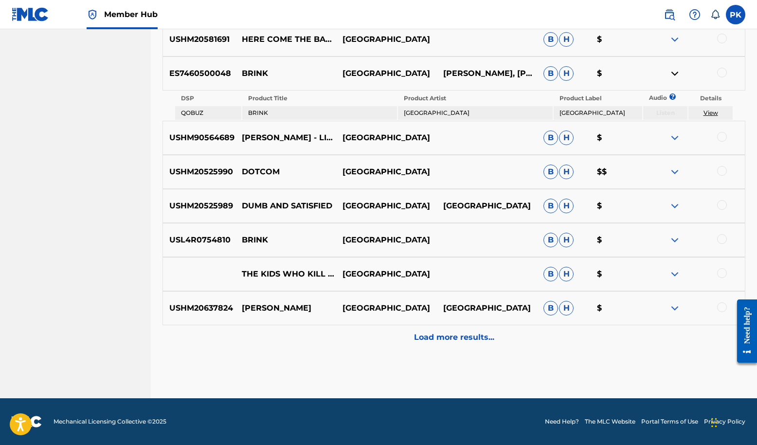
click at [676, 246] on img at bounding box center [675, 240] width 12 height 12
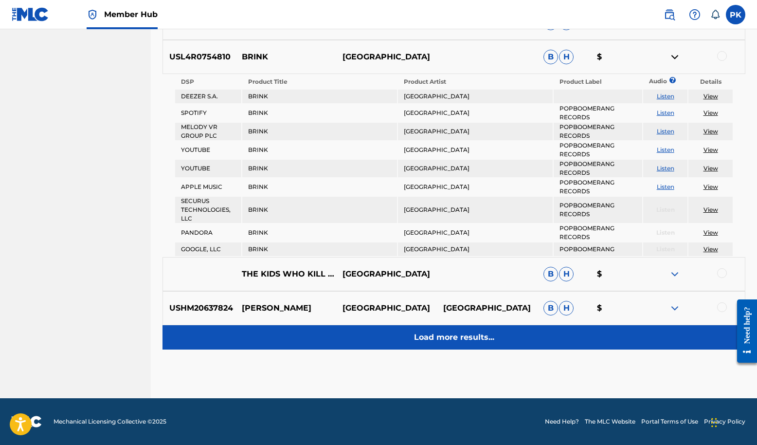
click at [485, 331] on p "Load more results..." at bounding box center [454, 337] width 80 height 12
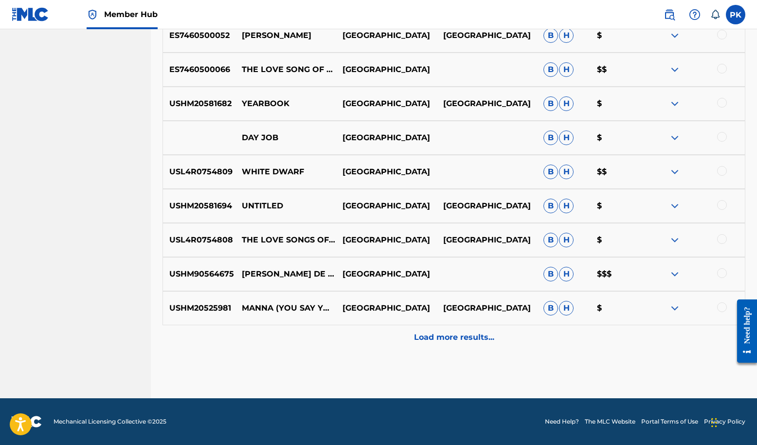
scroll to position [6628, 0]
click at [678, 212] on img at bounding box center [675, 206] width 12 height 12
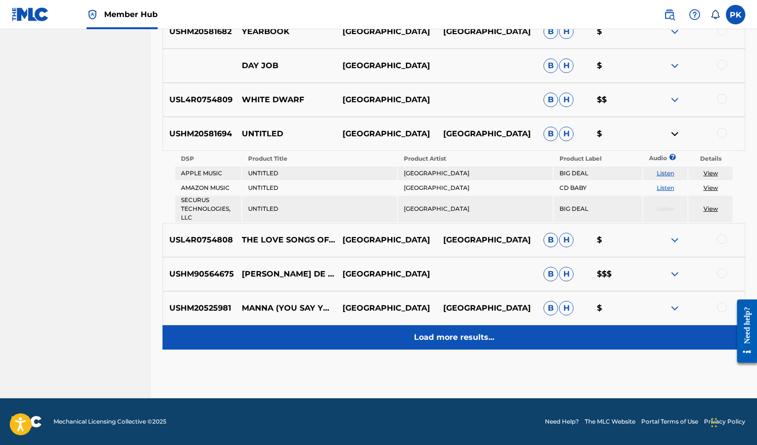
scroll to position [6743, 0]
click at [441, 343] on p "Load more results..." at bounding box center [454, 337] width 80 height 12
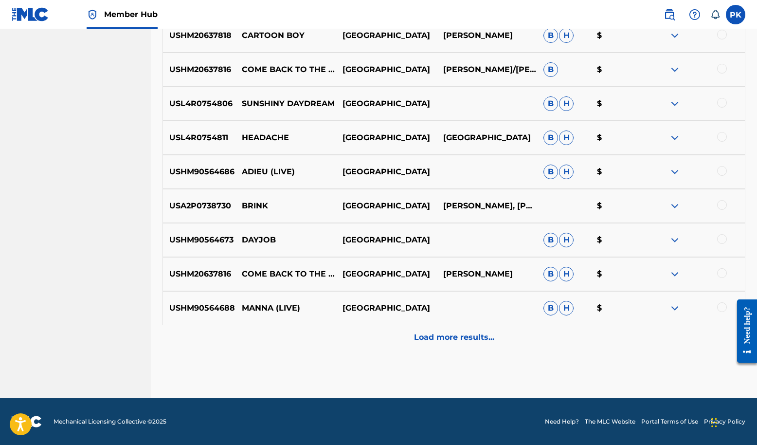
scroll to position [6703, 0]
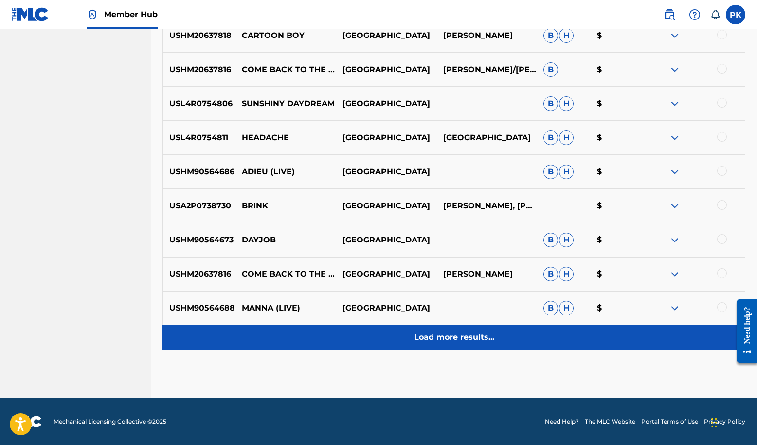
click at [485, 331] on p "Load more results..." at bounding box center [454, 337] width 80 height 12
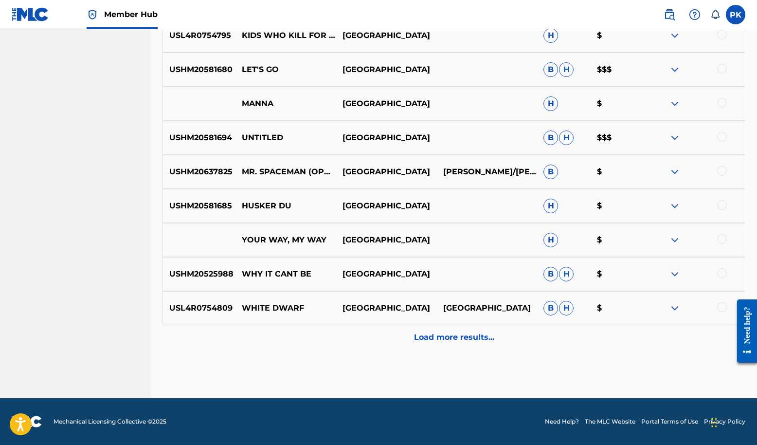
scroll to position [7404, 0]
click at [676, 143] on img at bounding box center [675, 138] width 12 height 12
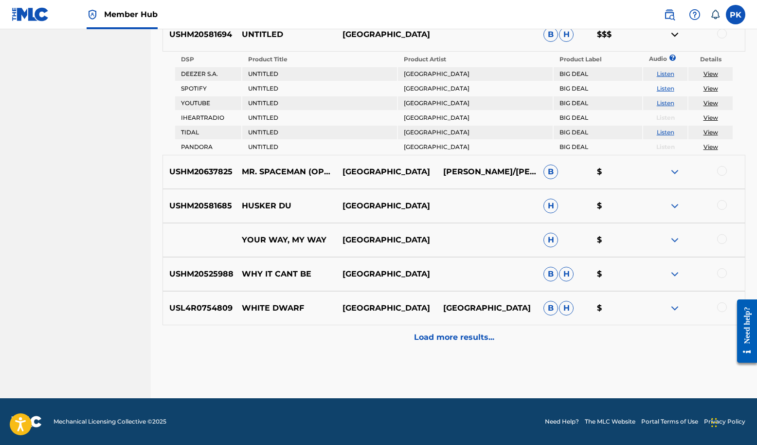
scroll to position [7481, 0]
click at [710, 77] on link "View" at bounding box center [710, 73] width 15 height 7
click at [689, 15] on img at bounding box center [695, 15] width 12 height 12
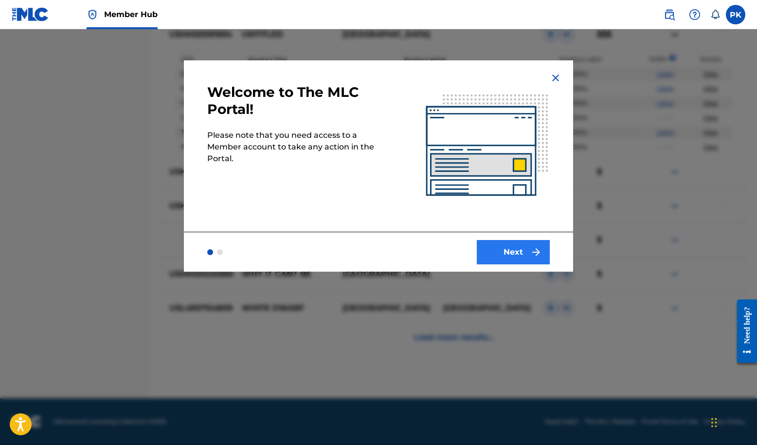
click at [531, 264] on button "Next" at bounding box center [513, 252] width 73 height 24
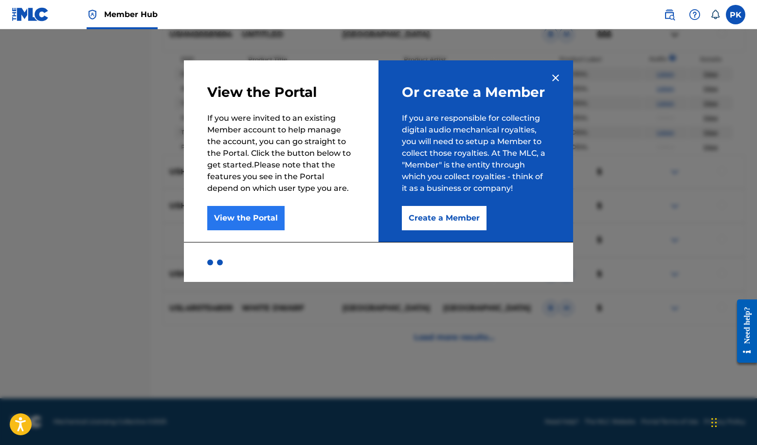
click at [209, 229] on button "View the Portal" at bounding box center [245, 218] width 77 height 24
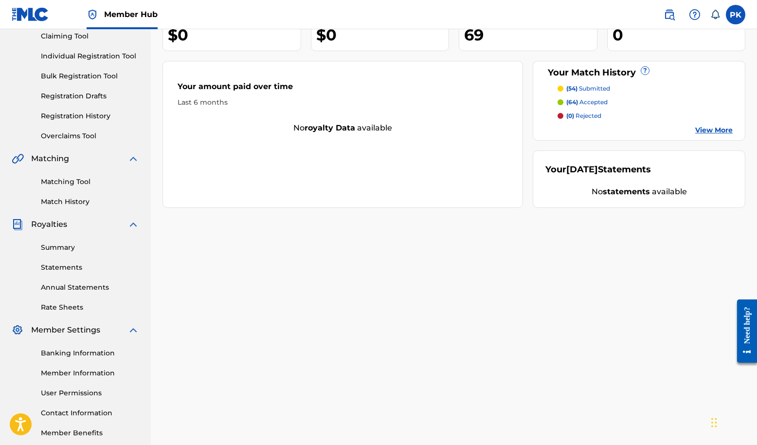
scroll to position [98, 0]
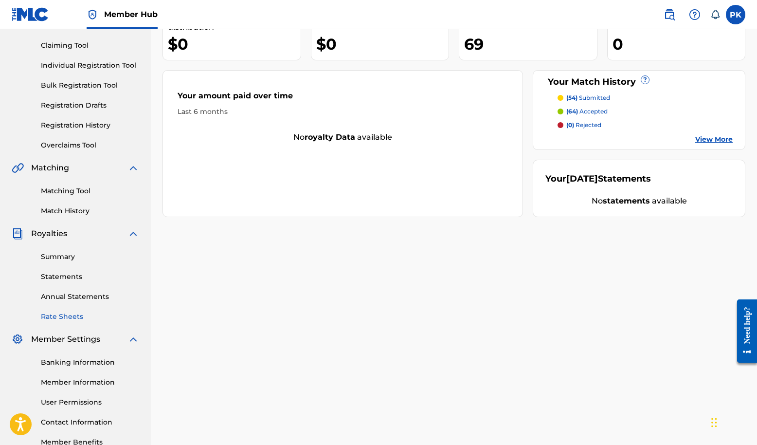
click at [77, 322] on link "Rate Sheets" at bounding box center [90, 316] width 98 height 10
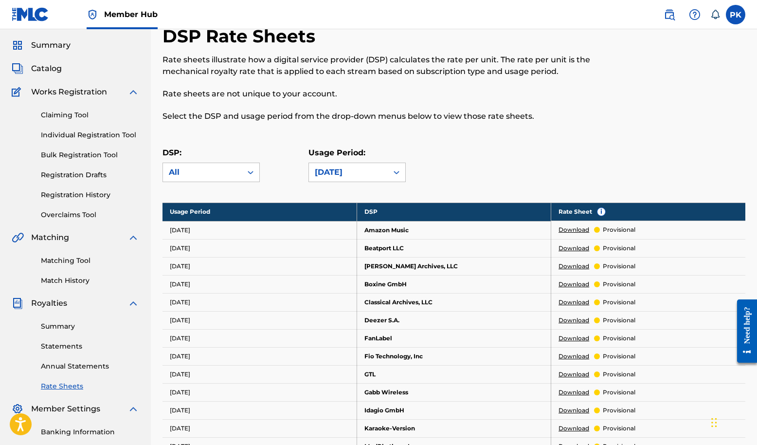
scroll to position [57, 0]
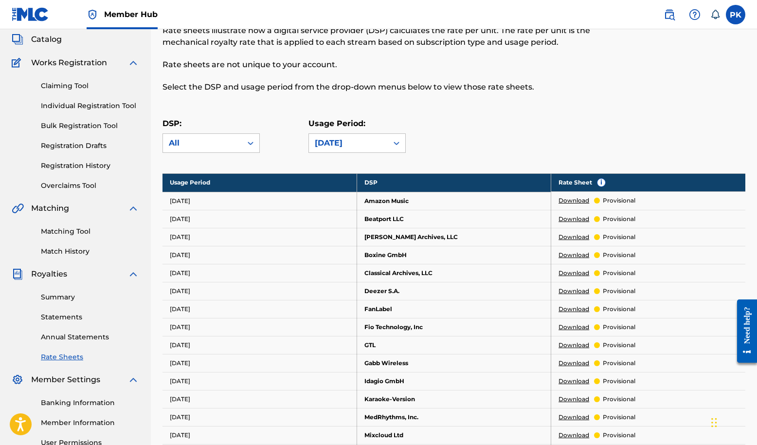
click at [418, 210] on td "Amazon Music" at bounding box center [454, 201] width 194 height 18
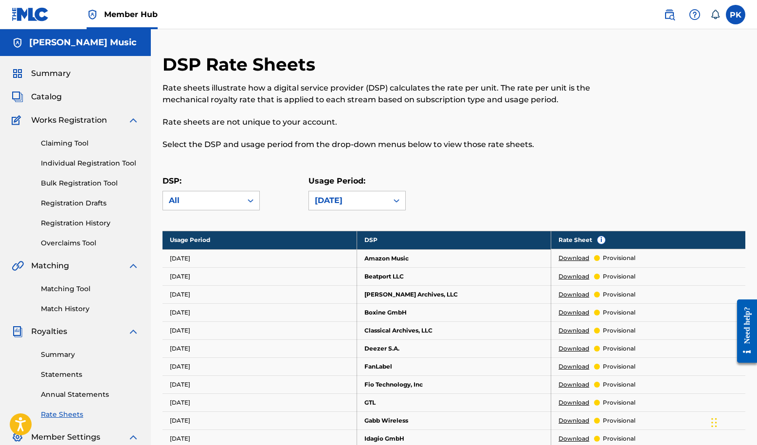
scroll to position [0, 0]
click at [689, 18] on img at bounding box center [695, 15] width 12 height 12
click at [663, 19] on img at bounding box center [669, 15] width 12 height 12
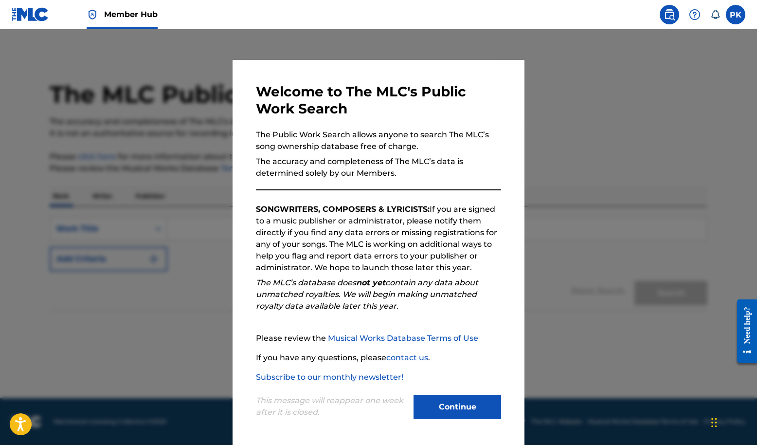
scroll to position [4, 0]
click at [466, 395] on button "Continue" at bounding box center [457, 406] width 88 height 24
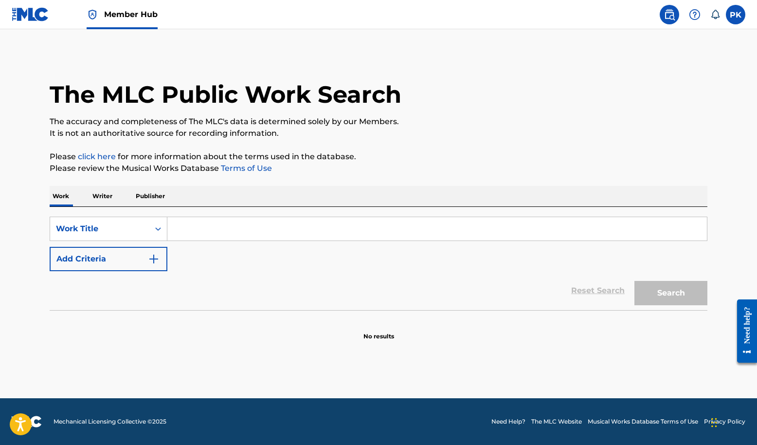
click at [147, 9] on link "Member Hub" at bounding box center [122, 14] width 71 height 29
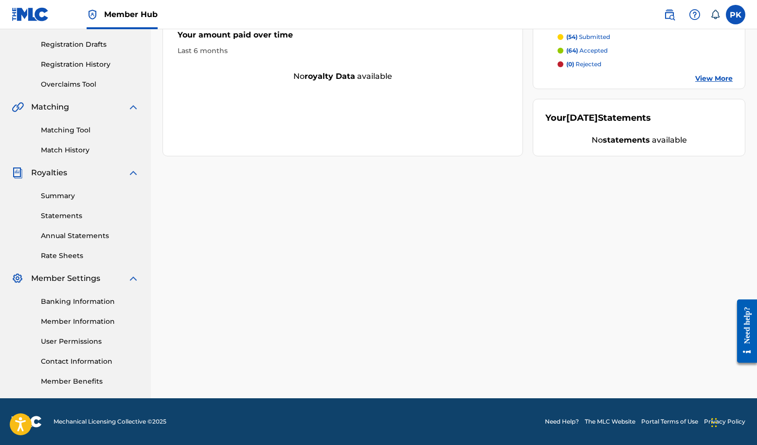
scroll to position [236, 0]
